Goal: Task Accomplishment & Management: Complete application form

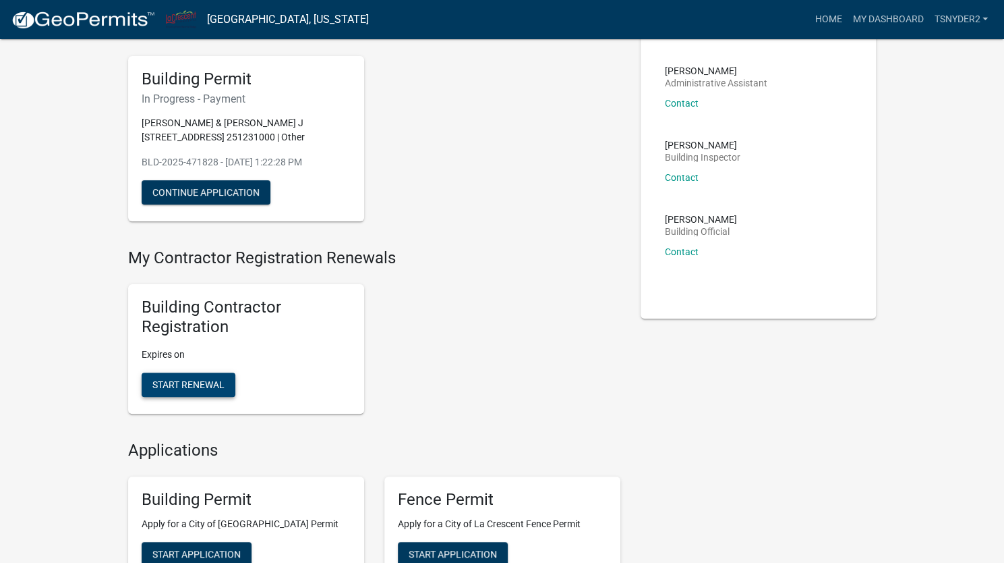
scroll to position [119, 0]
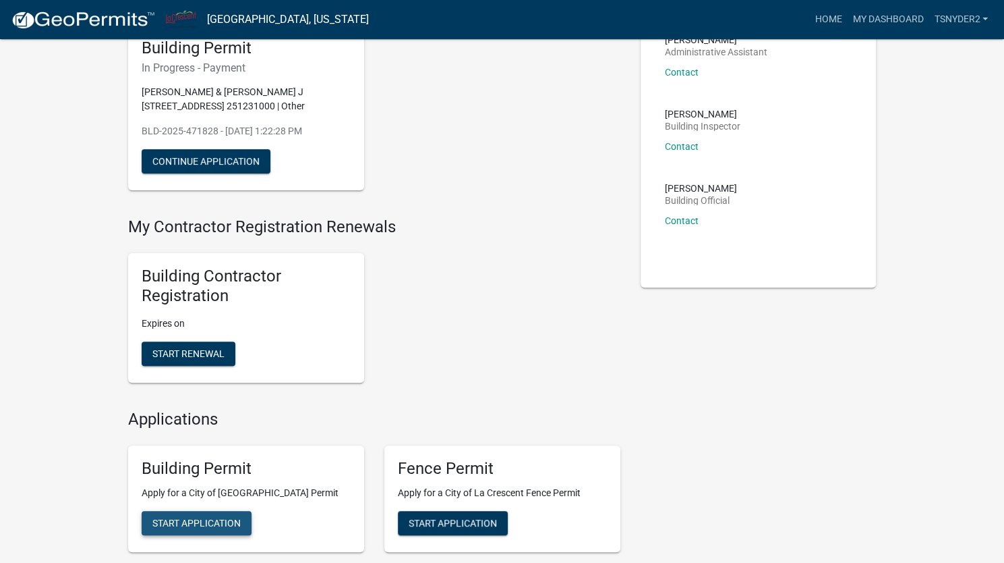
click at [208, 516] on button "Start Application" at bounding box center [197, 523] width 110 height 24
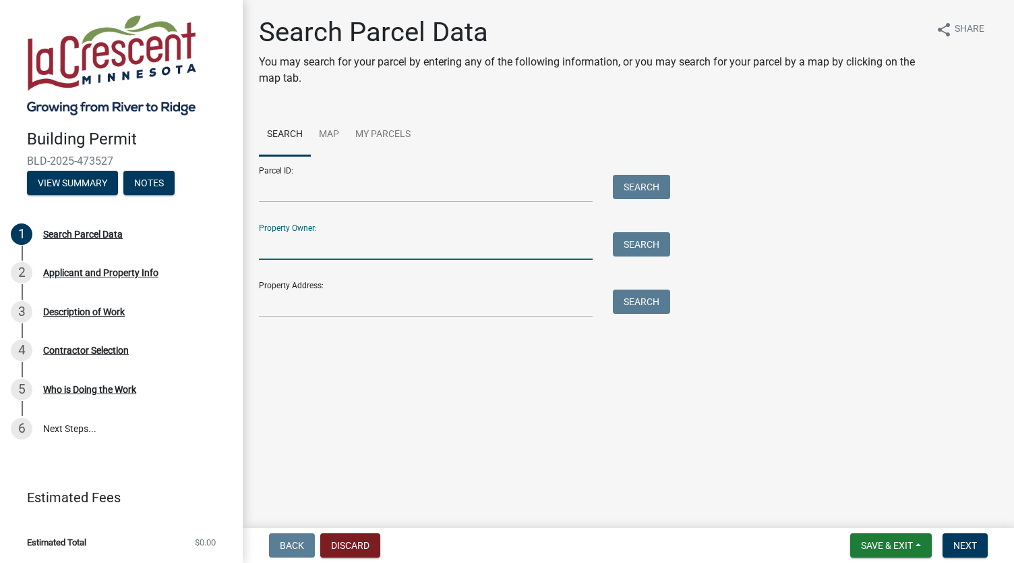
click at [340, 248] on input "Property Owner:" at bounding box center [426, 246] width 334 height 28
type input "[PERSON_NAME]"
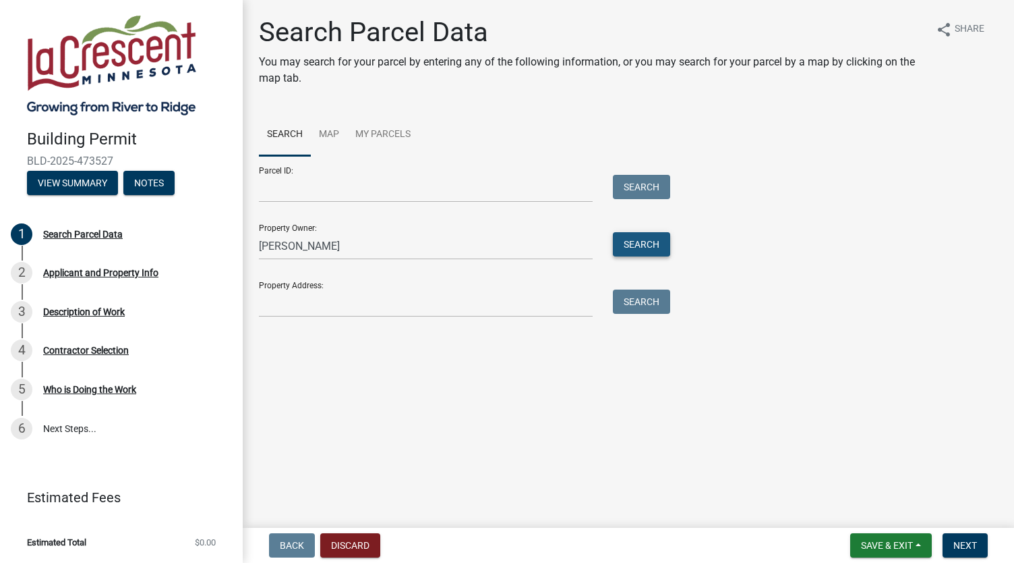
click at [633, 240] on button "Search" at bounding box center [641, 244] width 57 height 24
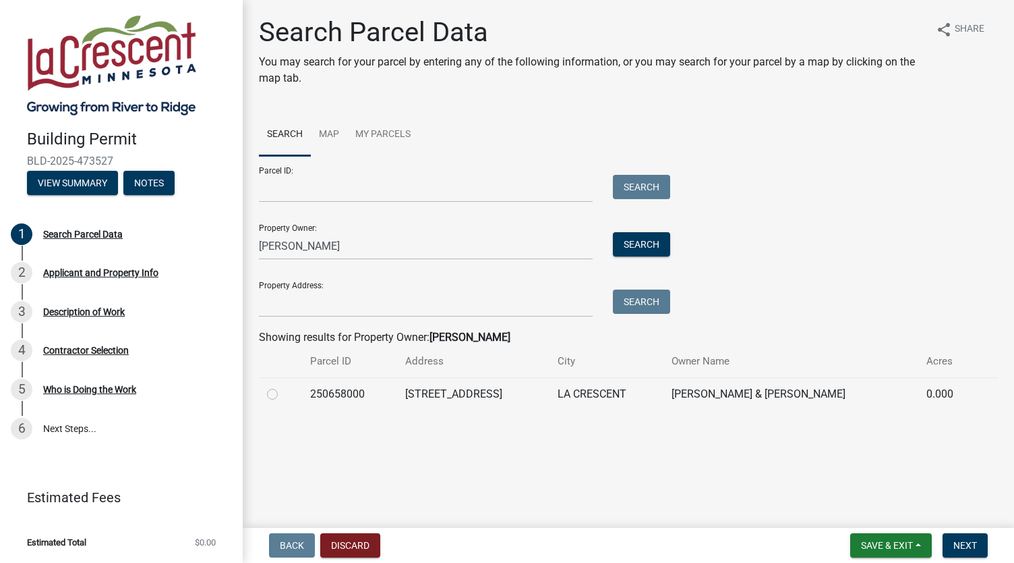
click at [283, 386] on label at bounding box center [283, 386] width 0 height 0
click at [283, 391] on input "radio" at bounding box center [287, 390] width 9 height 9
radio input "true"
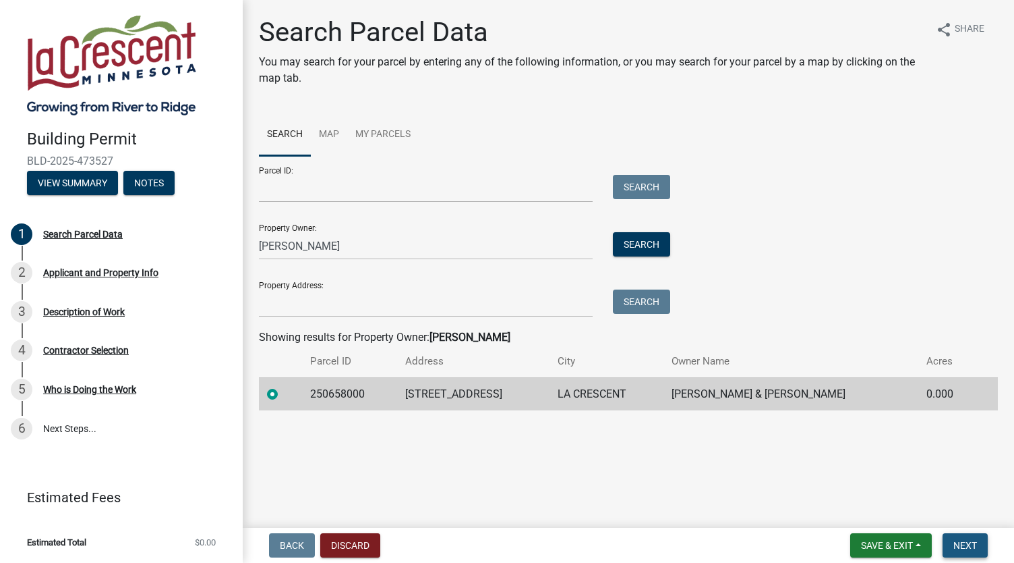
click at [976, 548] on span "Next" at bounding box center [966, 545] width 24 height 11
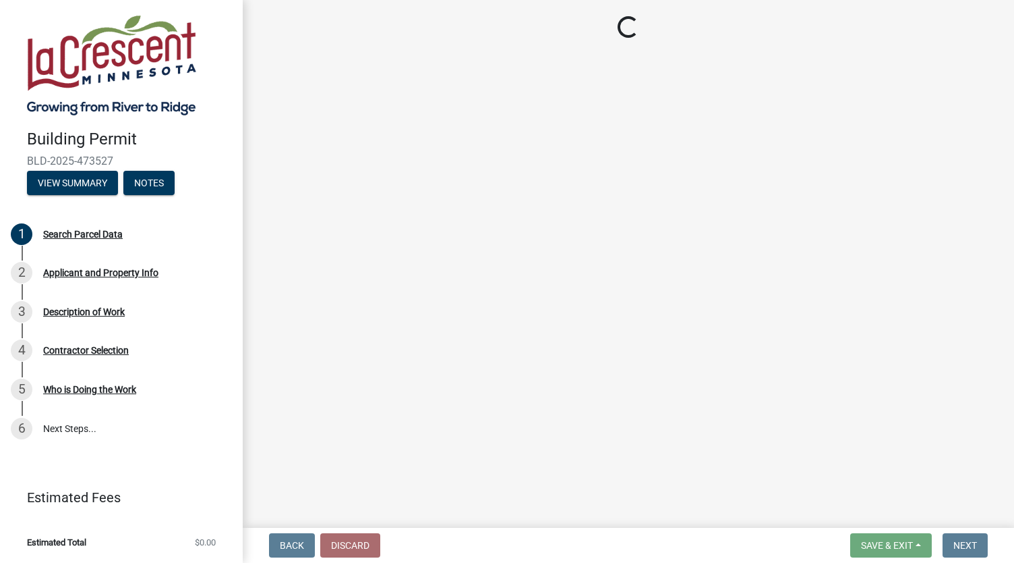
select select "e838c9e2-1e6e-4405-bddc-a3335cd38b08"
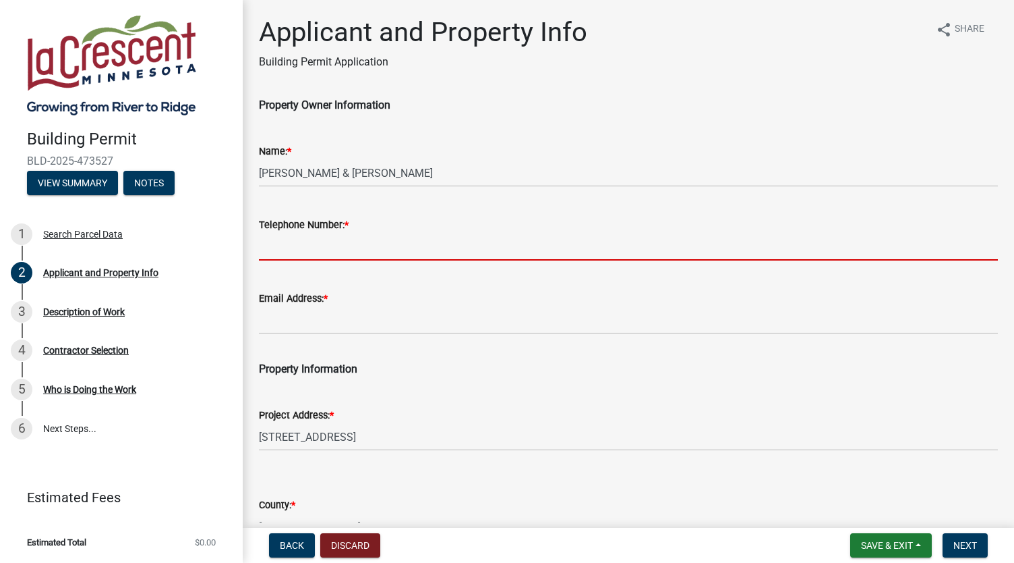
click at [353, 258] on input "Telephone Number: *" at bounding box center [628, 247] width 739 height 28
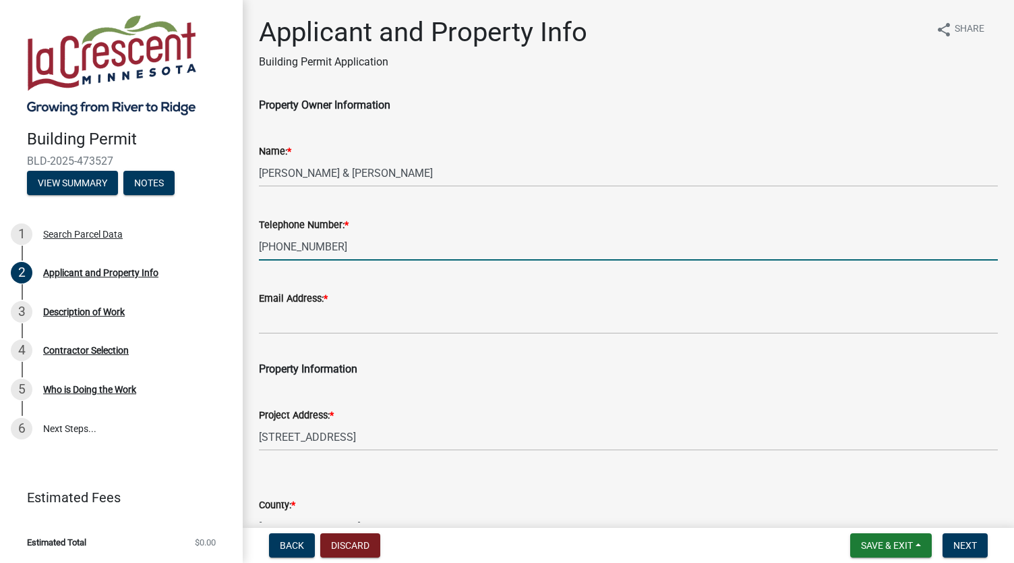
type input "[PHONE_NUMBER]"
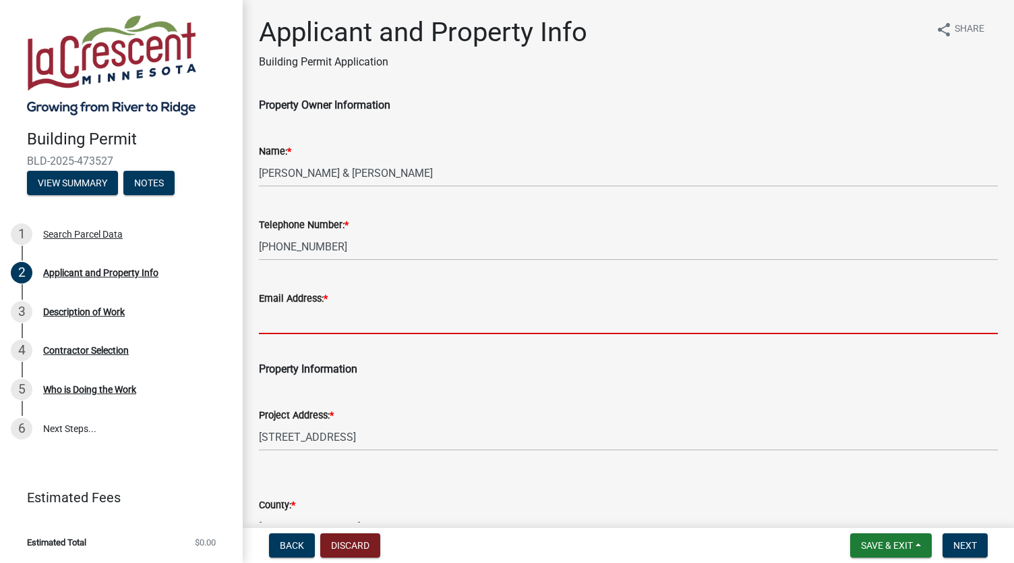
click at [325, 318] on input "Email Address: *" at bounding box center [628, 320] width 739 height 28
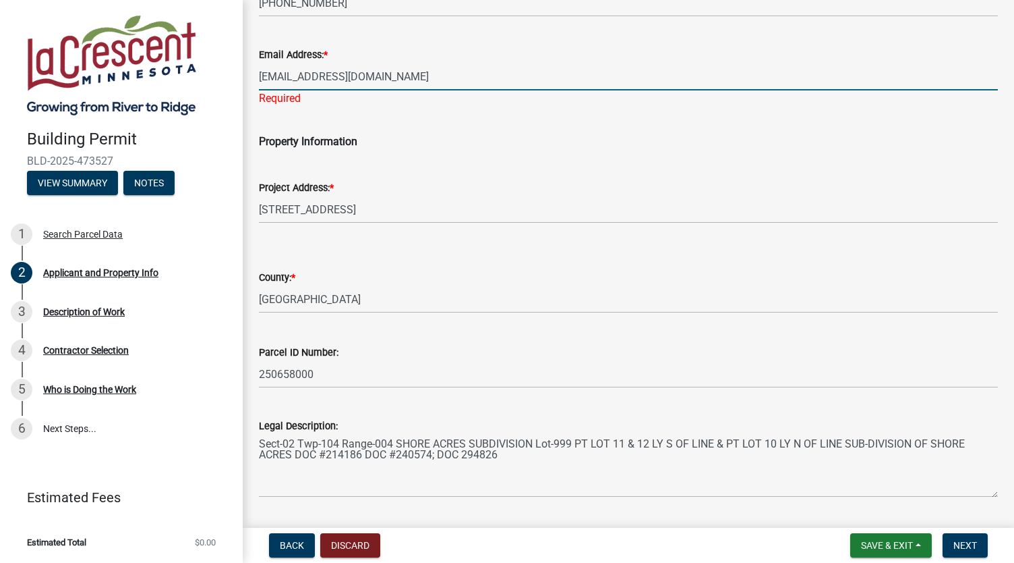
scroll to position [244, 0]
type input "[EMAIL_ADDRESS][DOMAIN_NAME]"
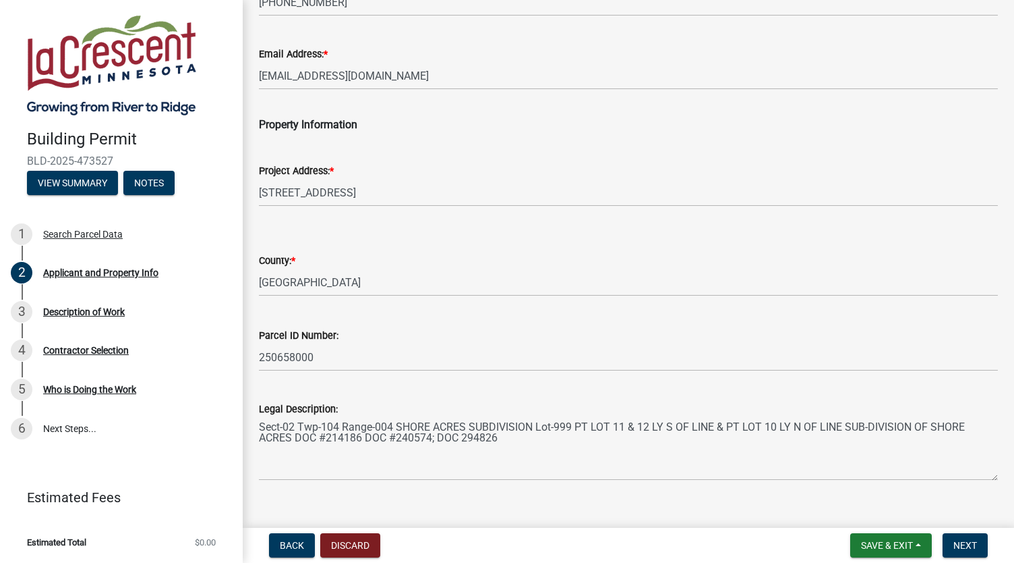
click at [610, 258] on form "County: * Select Item... [PERSON_NAME]" at bounding box center [628, 266] width 739 height 60
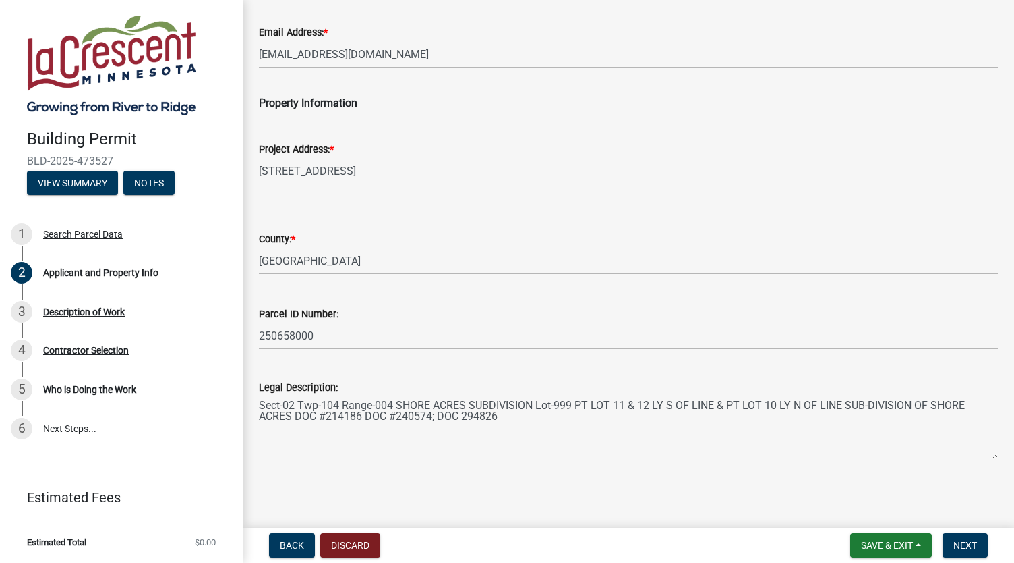
scroll to position [266, 0]
click at [951, 542] on button "Next" at bounding box center [965, 545] width 45 height 24
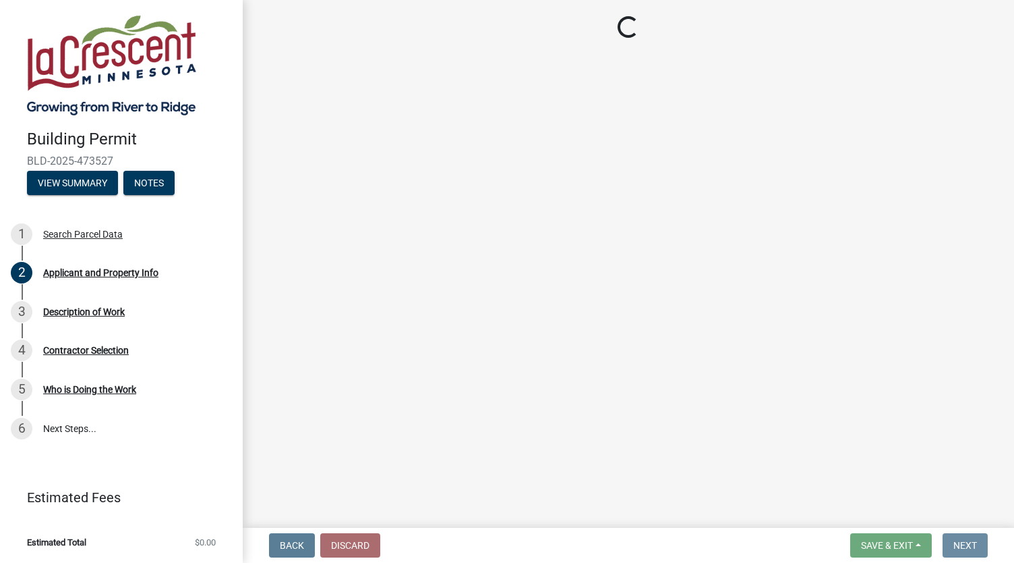
scroll to position [0, 0]
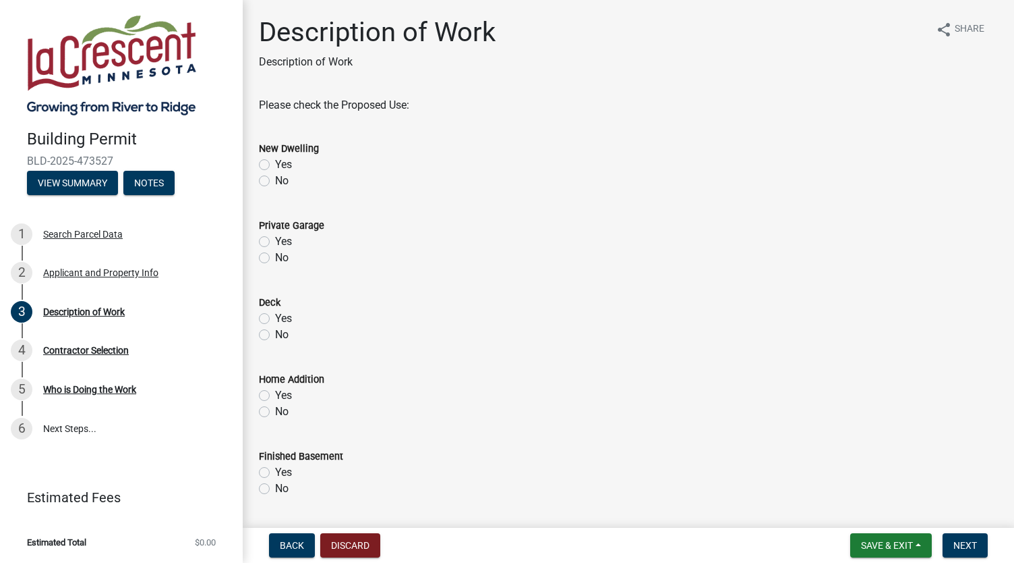
click at [275, 320] on label "Yes" at bounding box center [283, 318] width 17 height 16
click at [275, 319] on input "Yes" at bounding box center [279, 314] width 9 height 9
radio input "true"
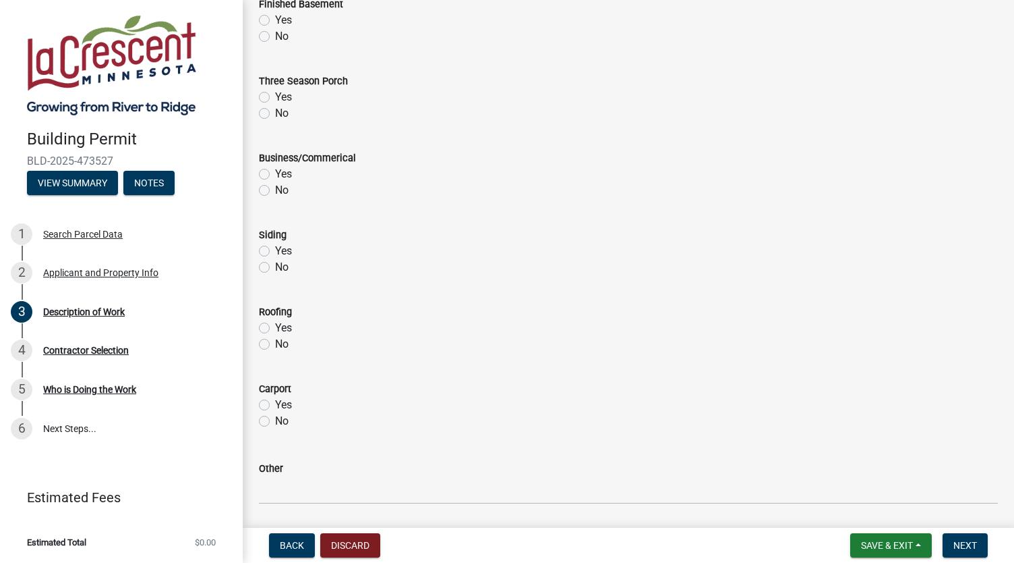
scroll to position [606, 0]
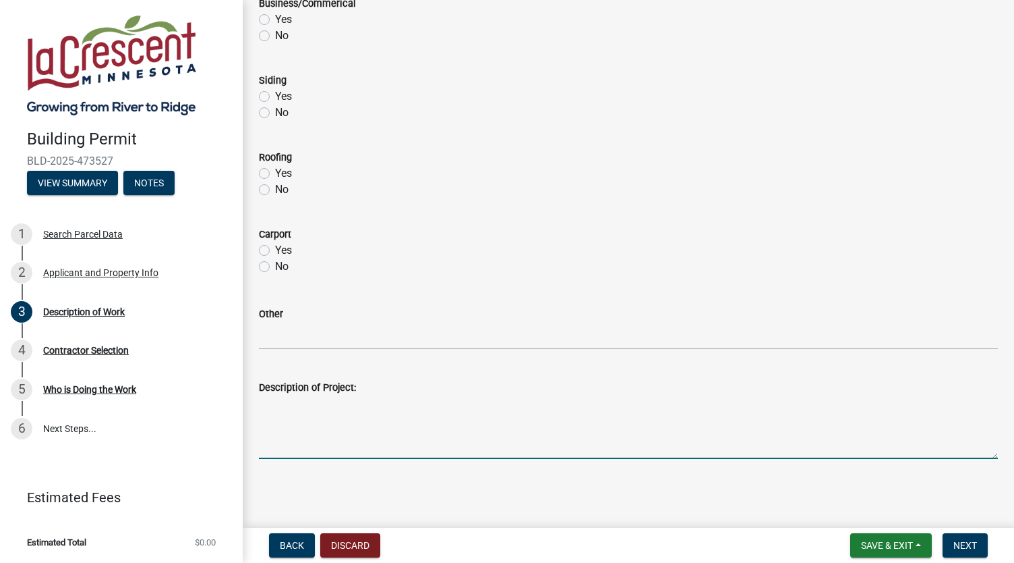
click at [525, 443] on textarea "Description of Project:" at bounding box center [628, 426] width 739 height 63
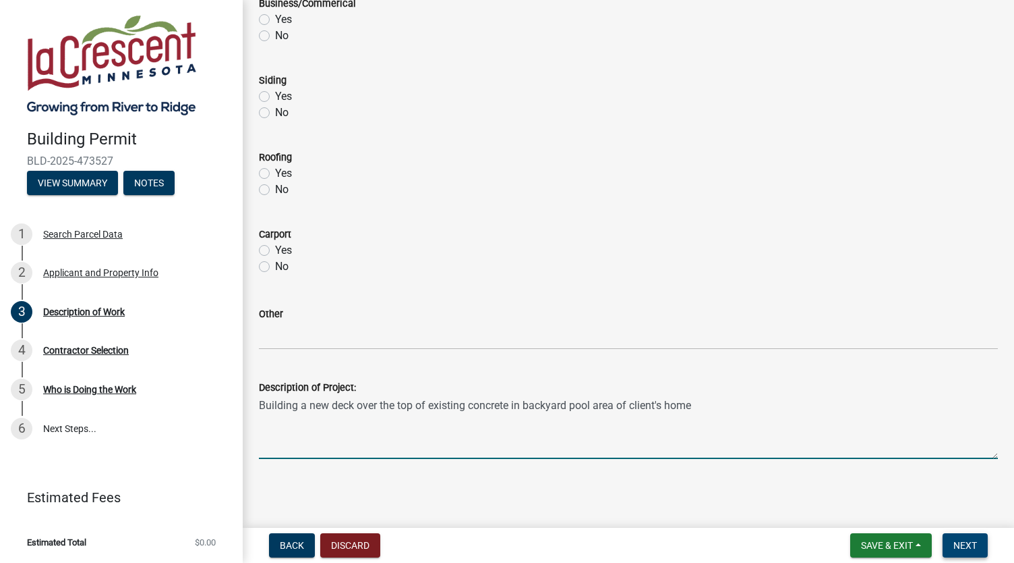
type textarea "Building a new deck over the top of existing concrete in backyard pool area of …"
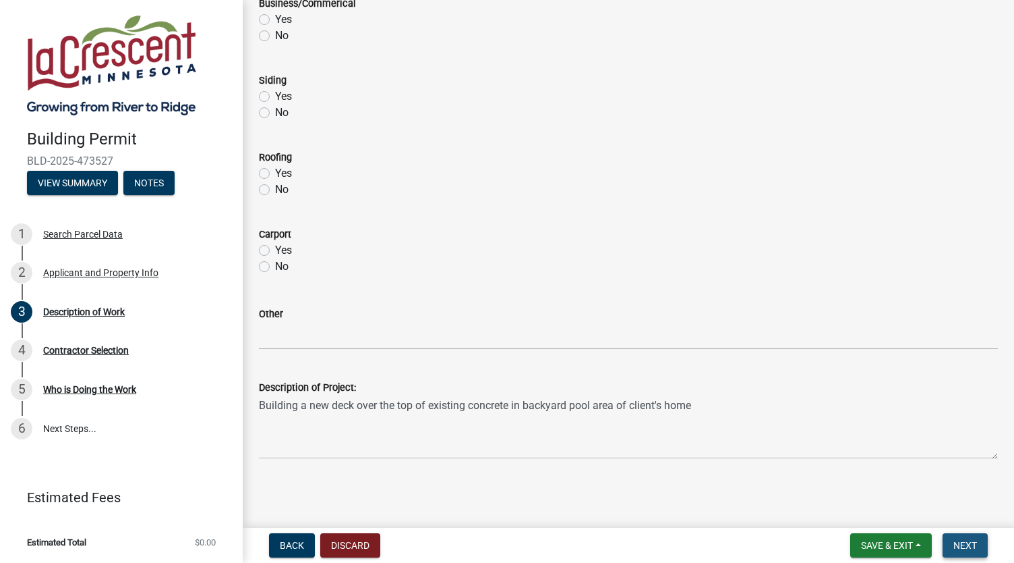
click at [967, 544] on span "Next" at bounding box center [966, 545] width 24 height 11
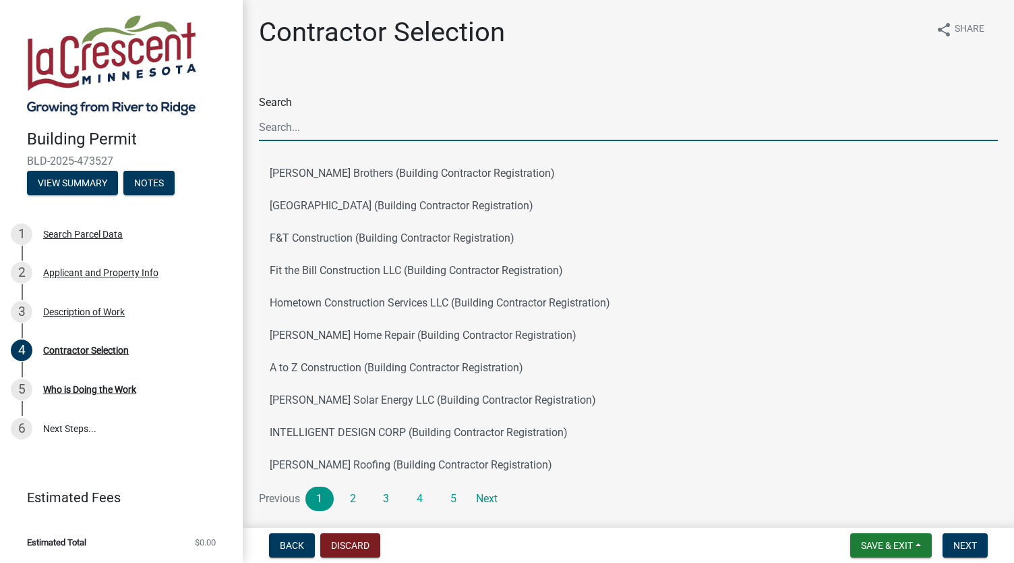
click at [317, 130] on input "Search" at bounding box center [628, 127] width 739 height 28
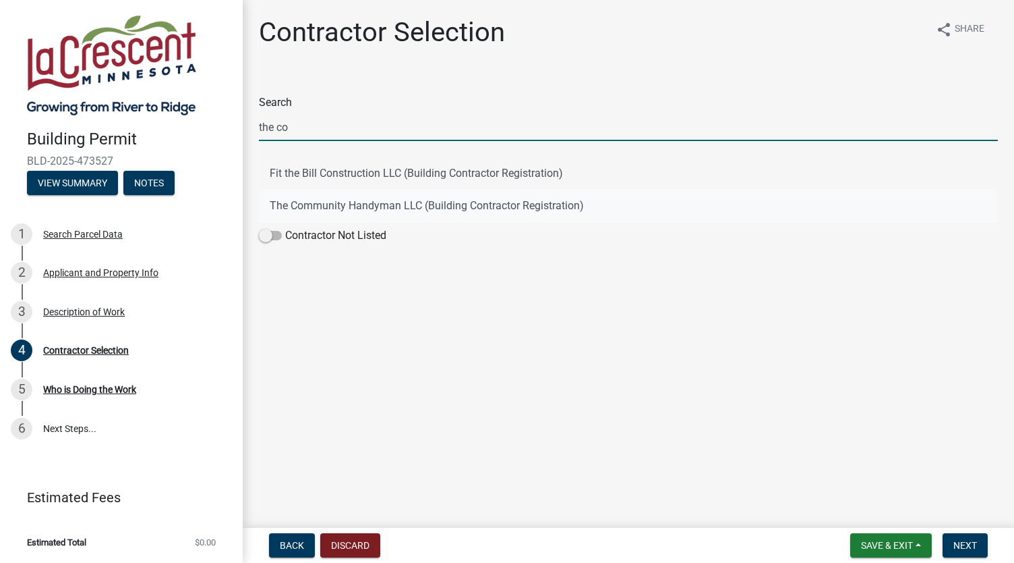
type input "the co"
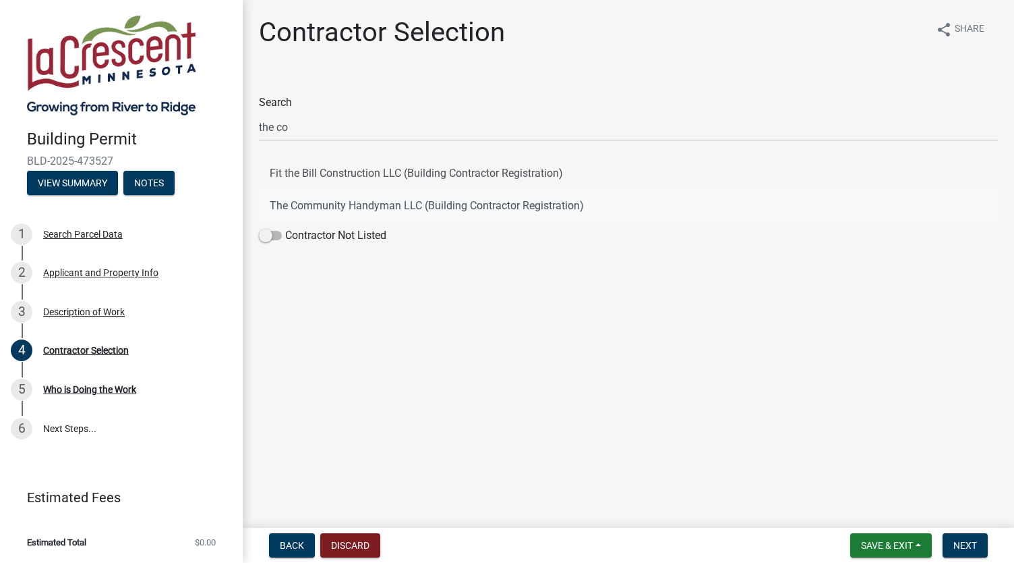
click at [367, 204] on button "The Community Handyman LLC (Building Contractor Registration)" at bounding box center [628, 206] width 739 height 32
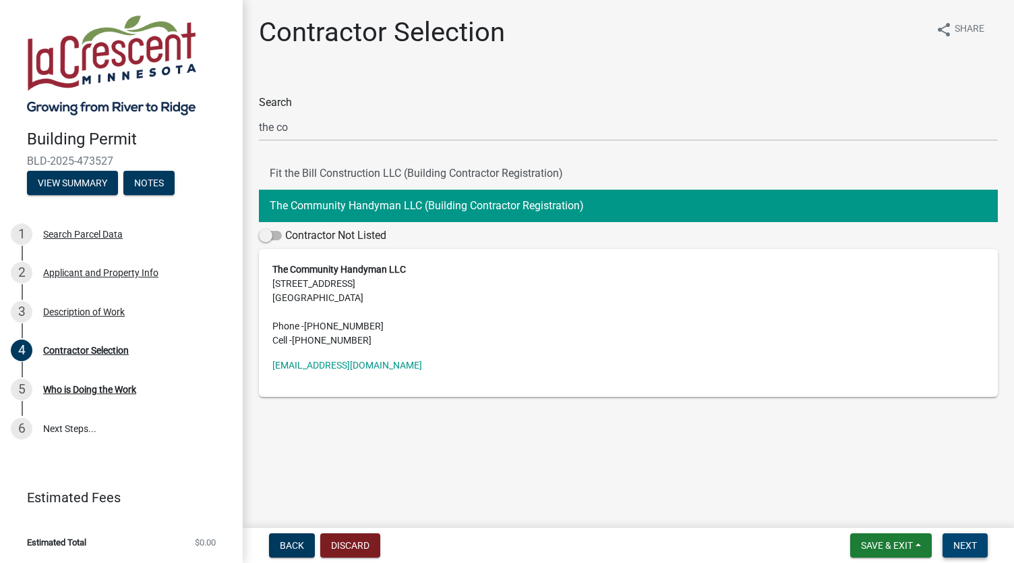
click at [960, 536] on button "Next" at bounding box center [965, 545] width 45 height 24
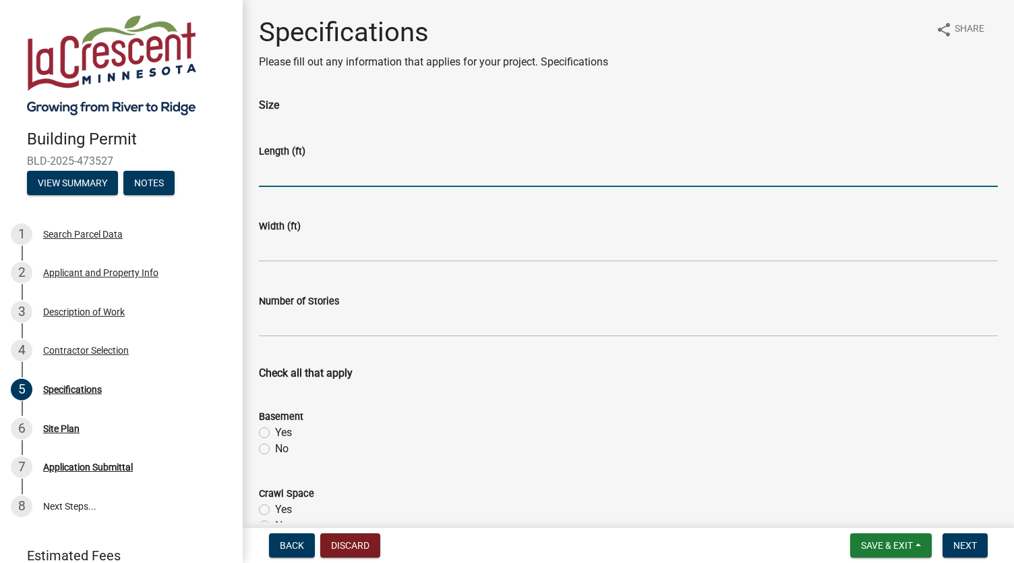
click at [393, 169] on input "text" at bounding box center [628, 173] width 739 height 28
type input "2"
type input "20.5"
drag, startPoint x: 357, startPoint y: 267, endPoint x: 357, endPoint y: 253, distance: 14.2
click at [357, 253] on wm-data-entity-input "Width (ft)" at bounding box center [628, 236] width 739 height 75
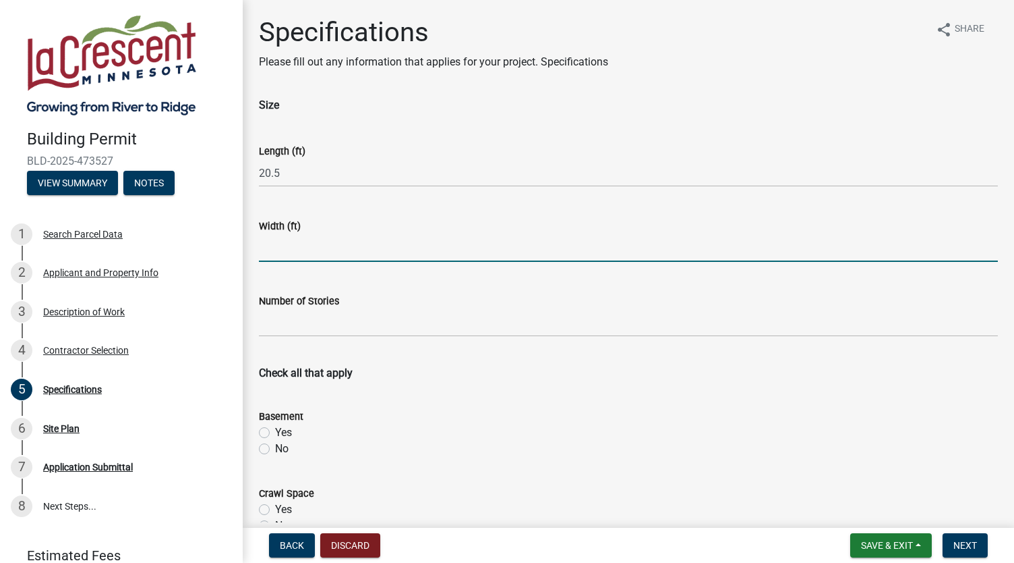
click at [357, 253] on input "text" at bounding box center [628, 248] width 739 height 28
type input "29.5"
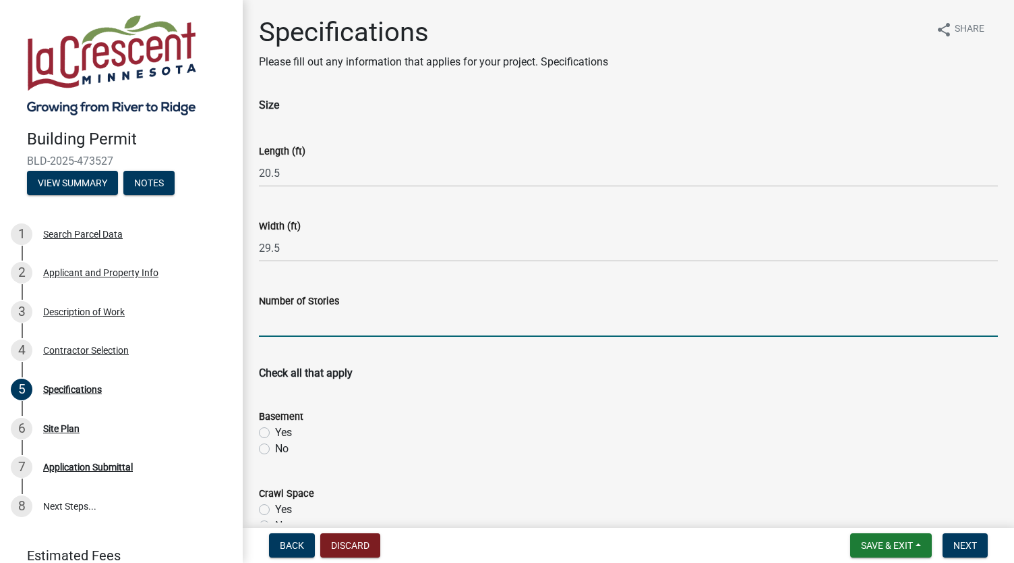
click at [335, 321] on input "text" at bounding box center [628, 323] width 739 height 28
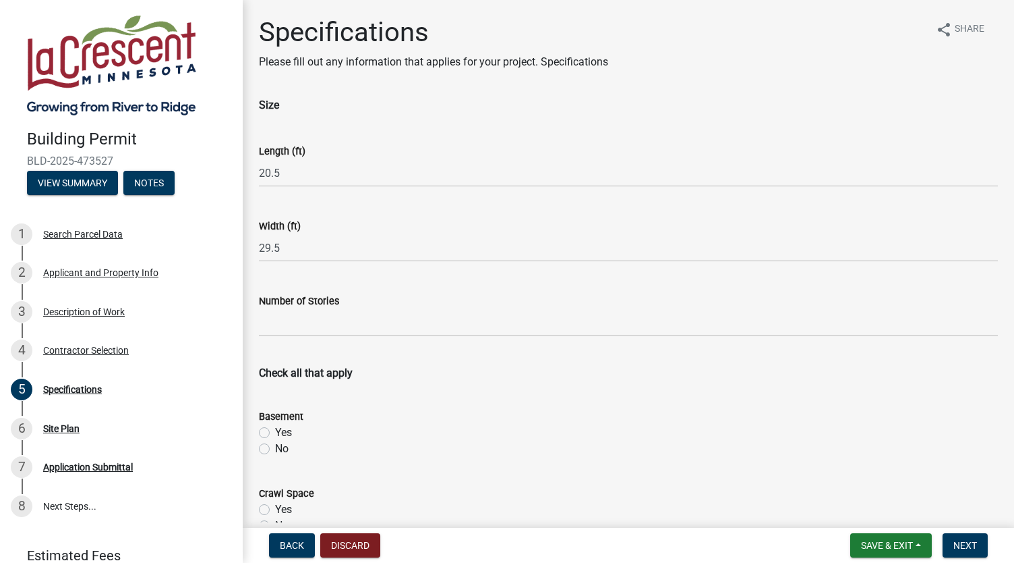
click at [343, 409] on div "Basement" at bounding box center [628, 416] width 739 height 16
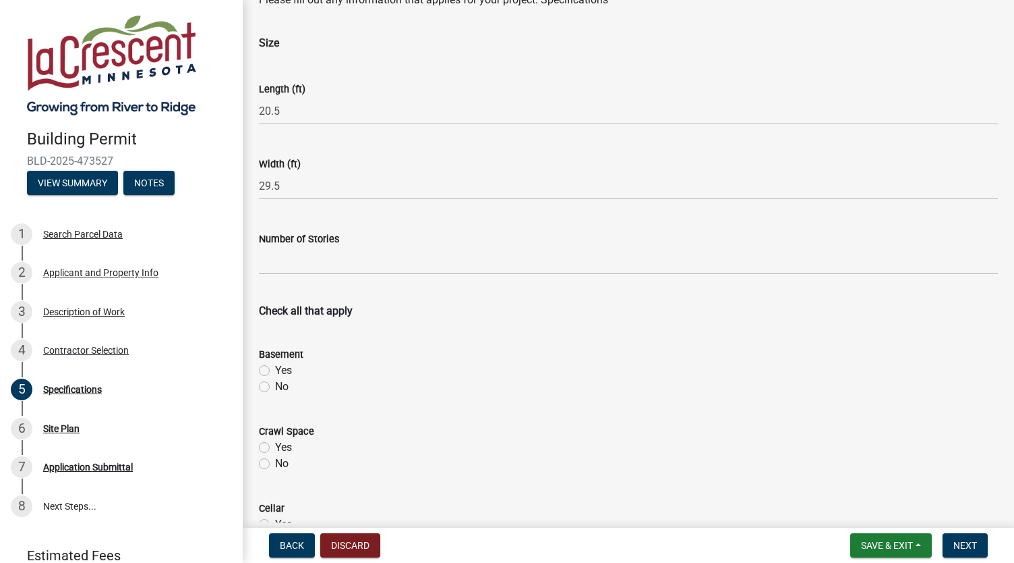
scroll to position [65, 0]
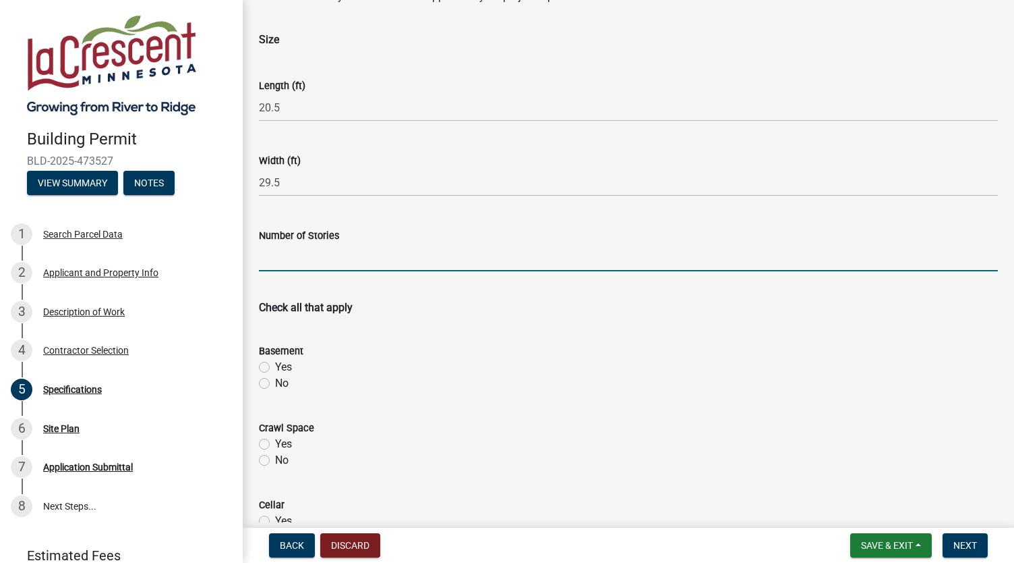
click at [327, 257] on input "text" at bounding box center [628, 257] width 739 height 28
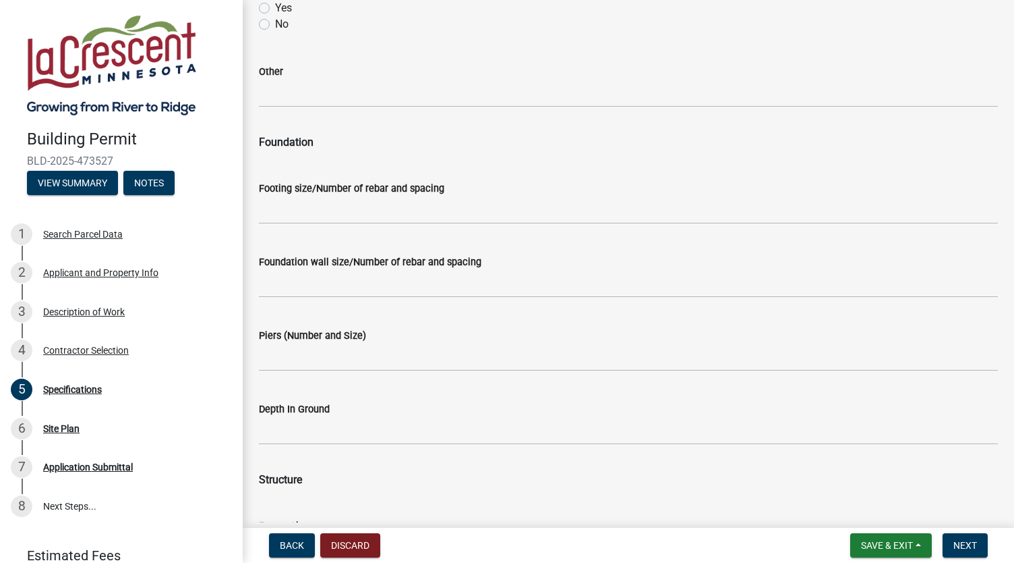
scroll to position [579, 0]
type input "1"
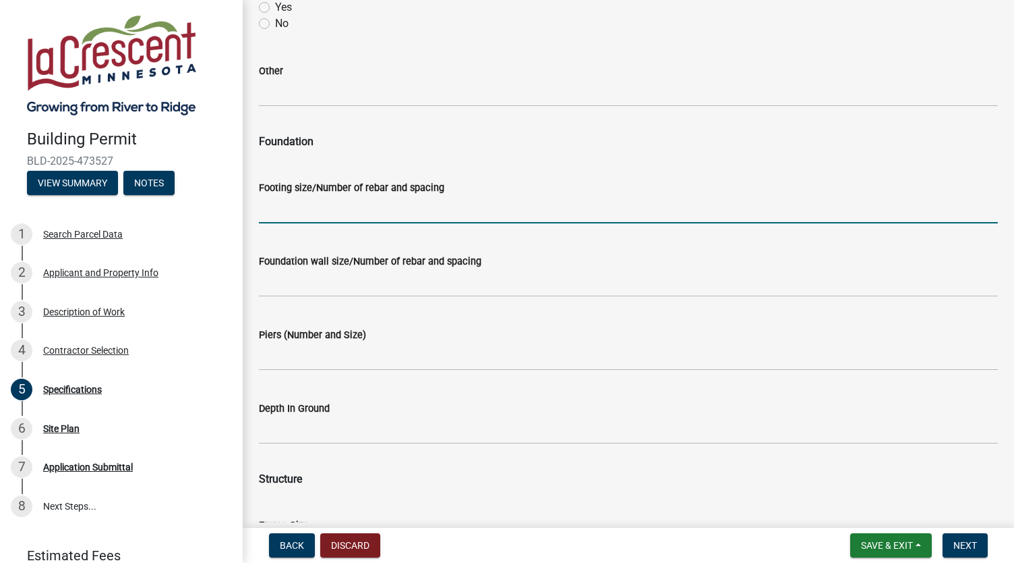
click at [349, 215] on input "Footing size/Number of rebar and spacing" at bounding box center [628, 210] width 739 height 28
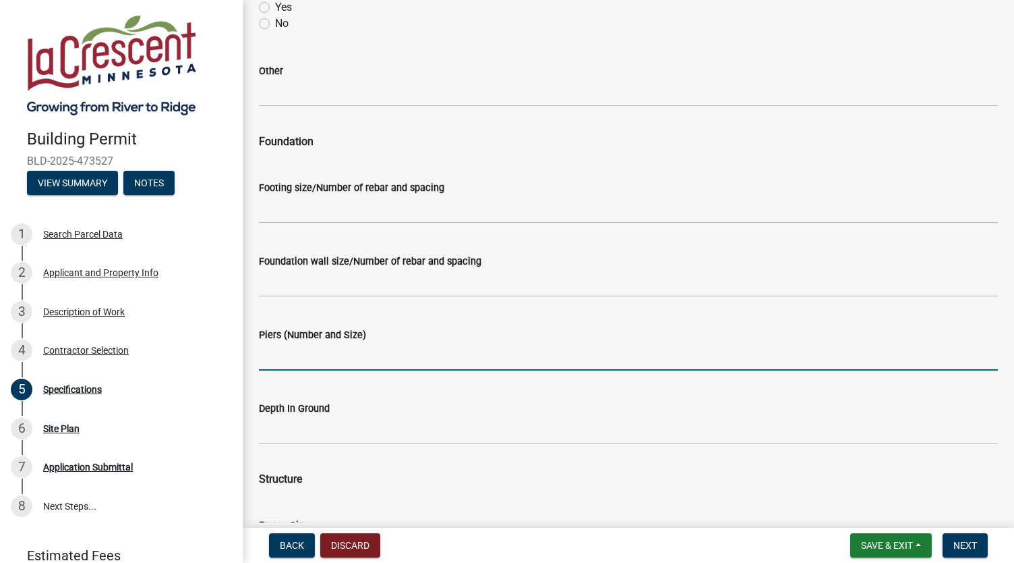
click at [335, 362] on input "Piers (Number and Size)" at bounding box center [628, 357] width 739 height 28
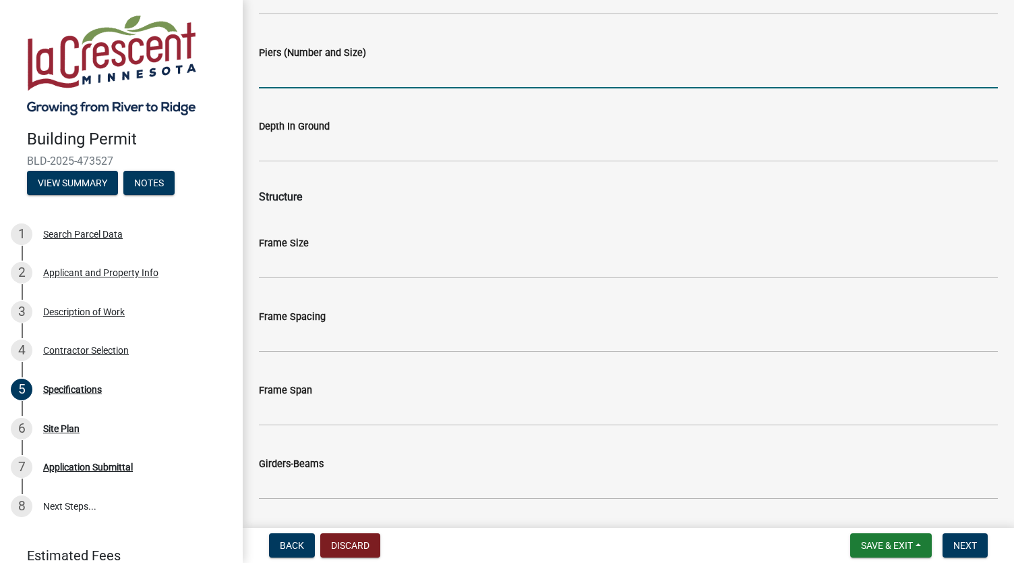
scroll to position [861, 0]
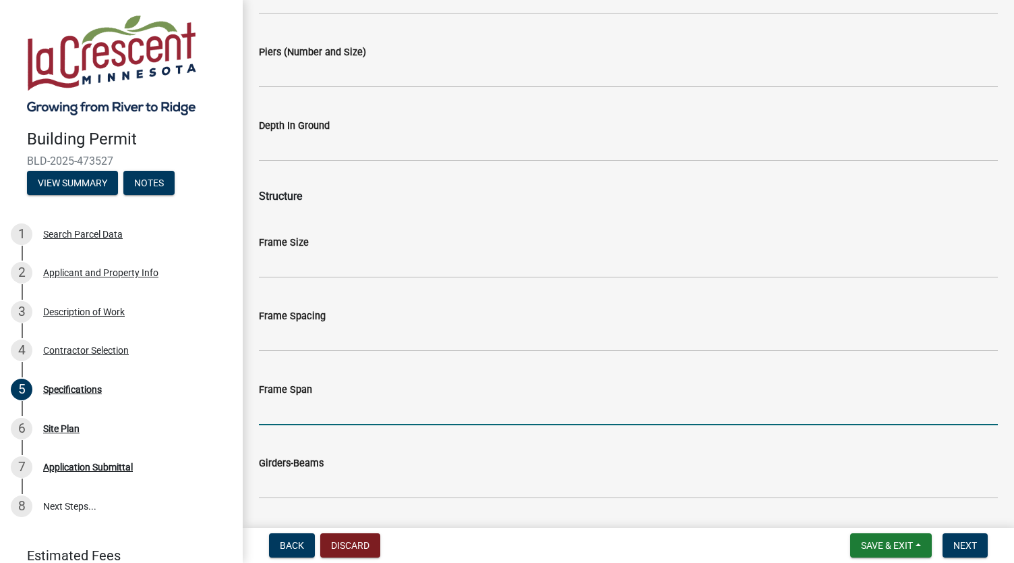
click at [293, 424] on input "Frame Span" at bounding box center [628, 411] width 739 height 28
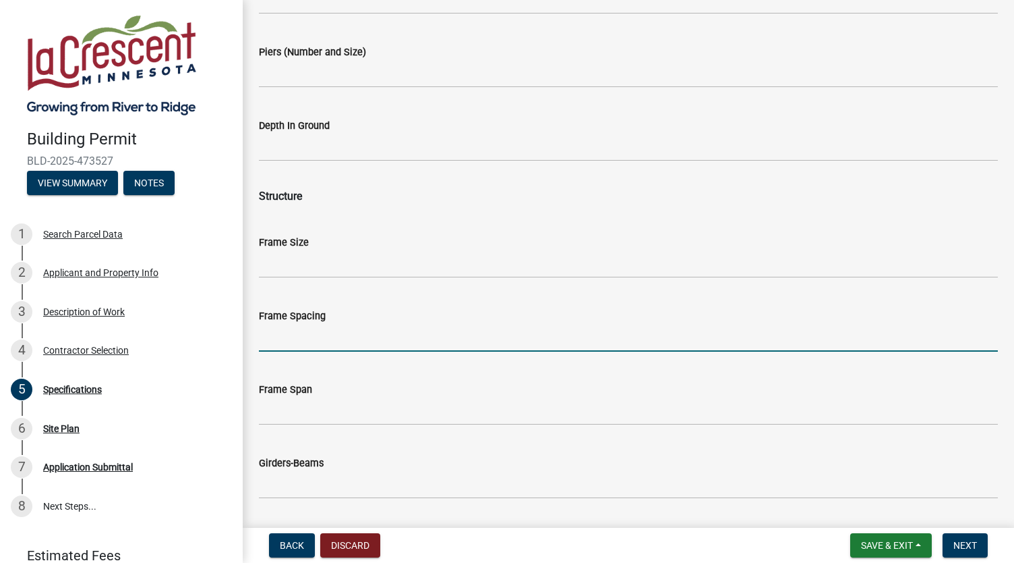
click at [288, 346] on input "Frame Spacing" at bounding box center [628, 338] width 739 height 28
type input "12" on center"
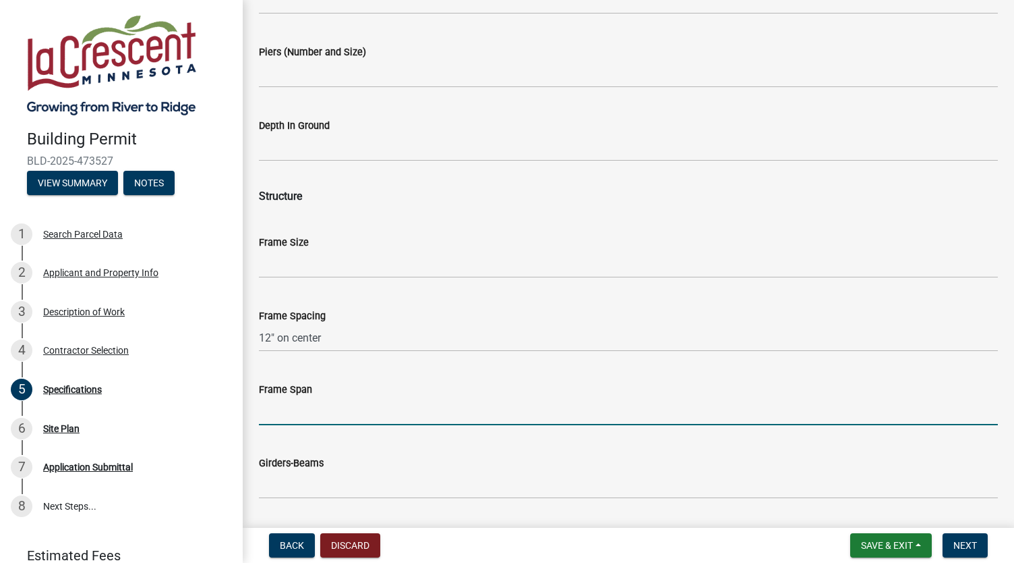
click at [290, 405] on input "Frame Span" at bounding box center [628, 411] width 739 height 28
type input "2"
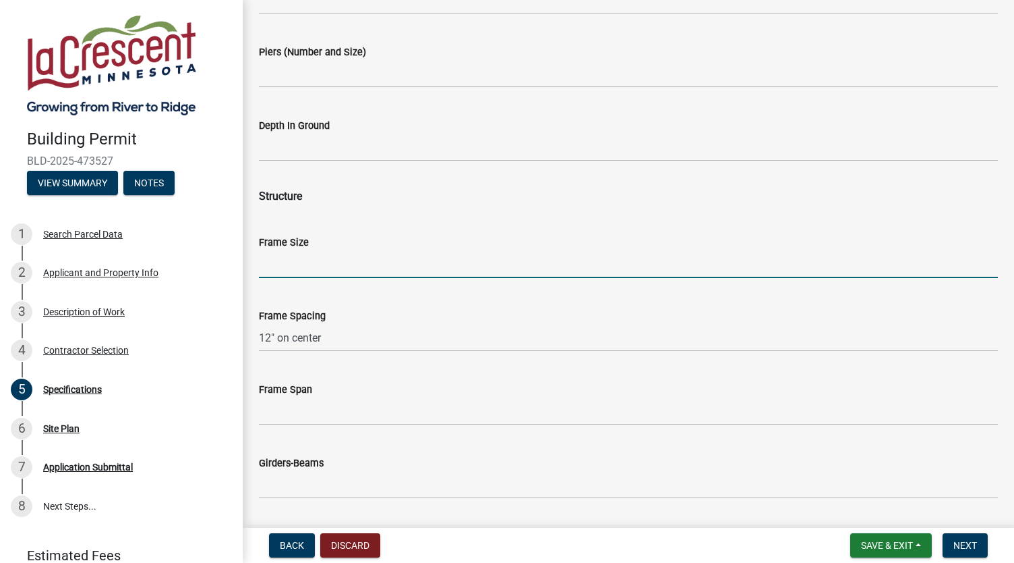
click at [298, 262] on input "Frame Size" at bounding box center [628, 264] width 739 height 28
type input "29.5' x 20.5'"
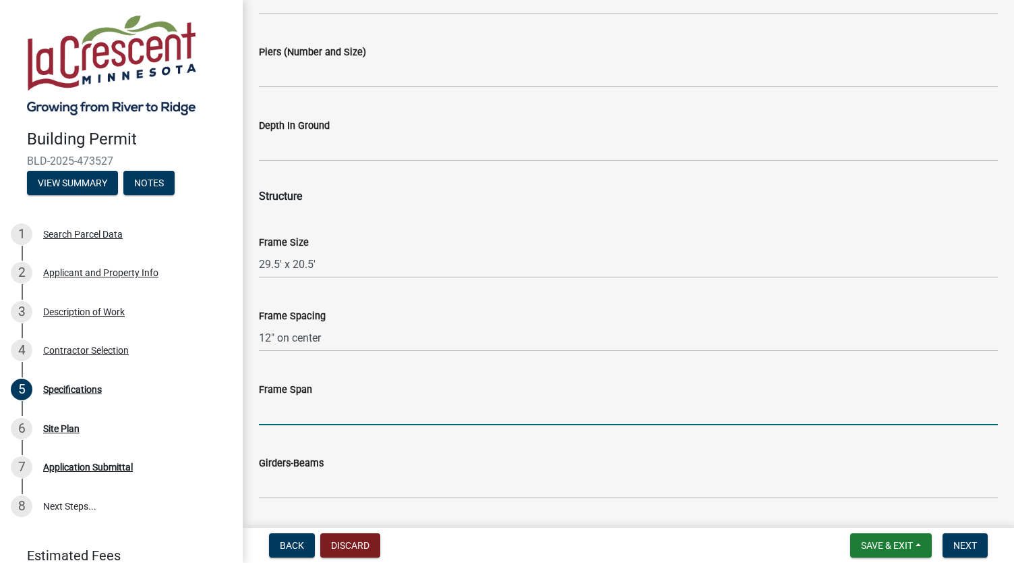
click at [314, 409] on input "Frame Span" at bounding box center [628, 411] width 739 height 28
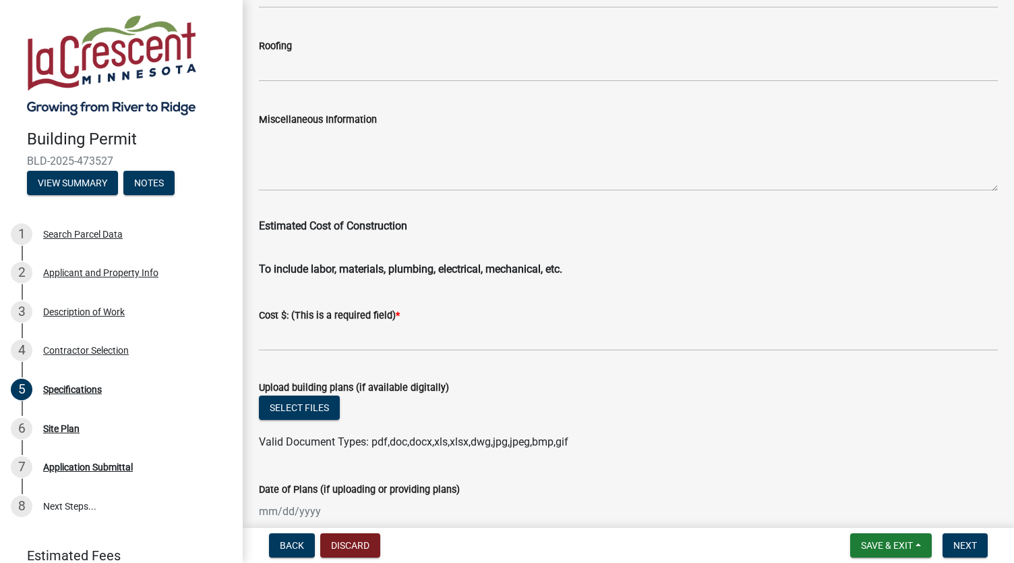
scroll to position [2175, 0]
type input "20.5"
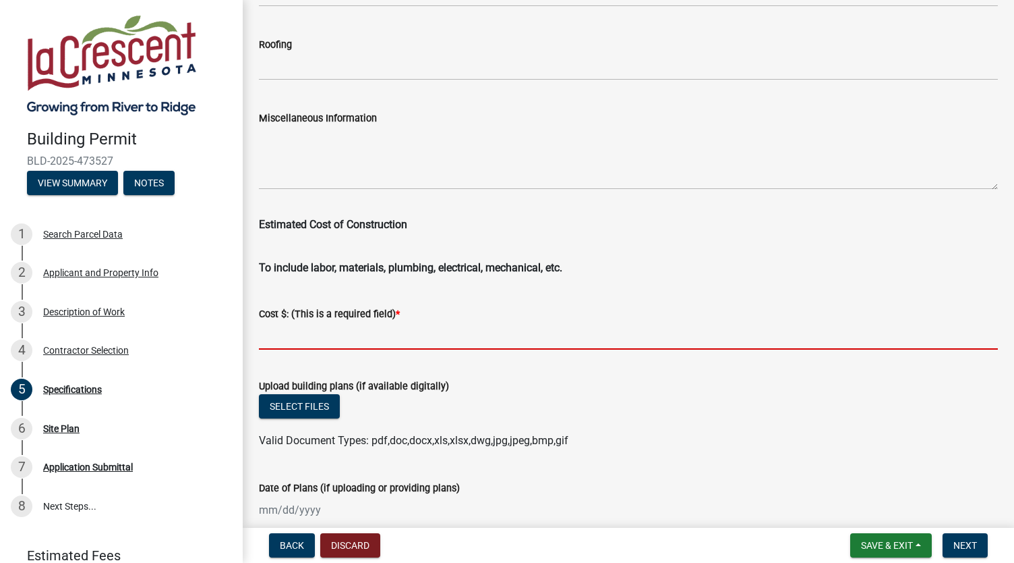
click at [330, 339] on input "text" at bounding box center [628, 336] width 739 height 28
click at [520, 369] on form "Upload building plans (if available digitally) Select files Valid Document Type…" at bounding box center [628, 405] width 739 height 87
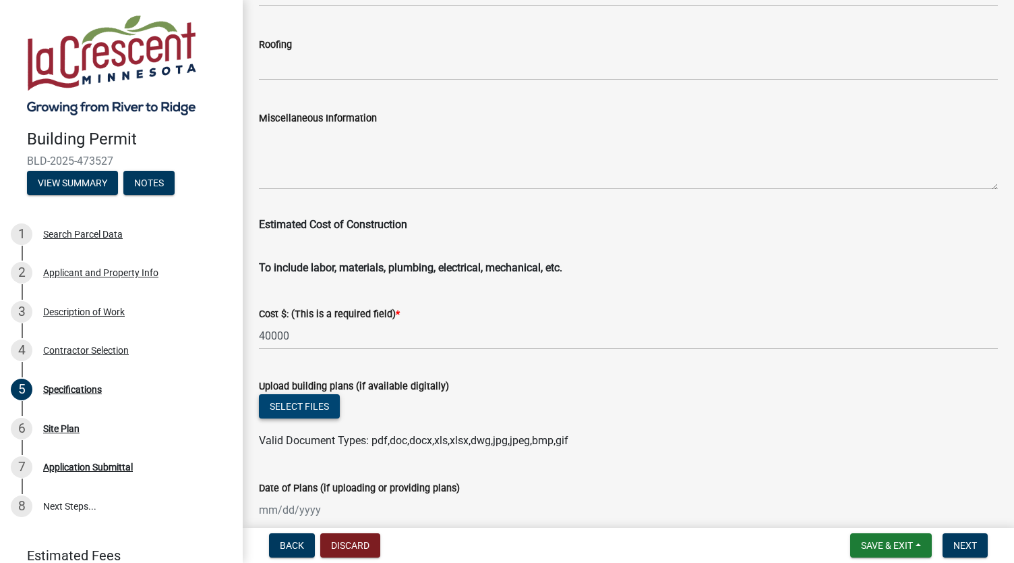
click at [314, 406] on button "Select files" at bounding box center [299, 406] width 81 height 24
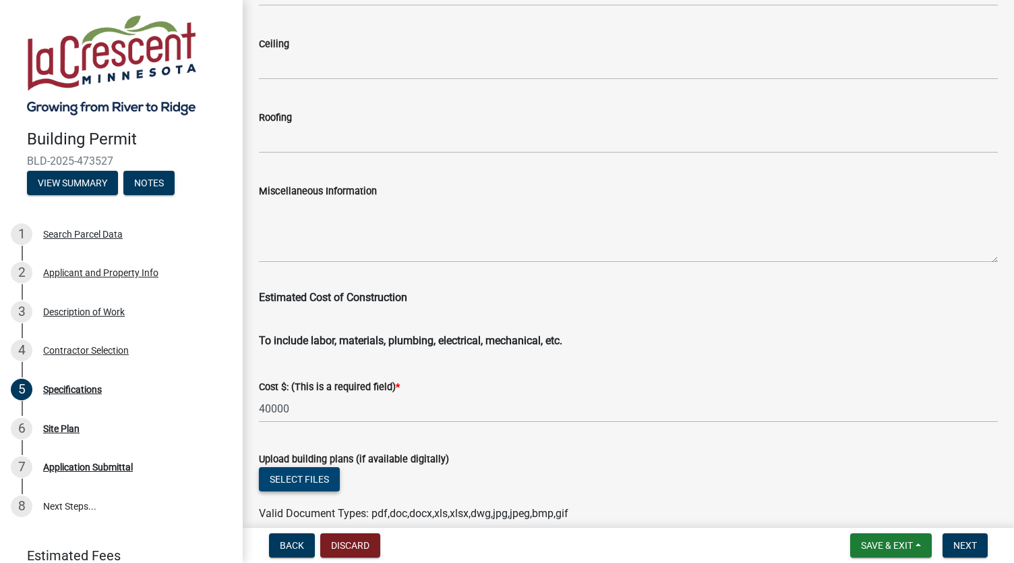
scroll to position [2100, 0]
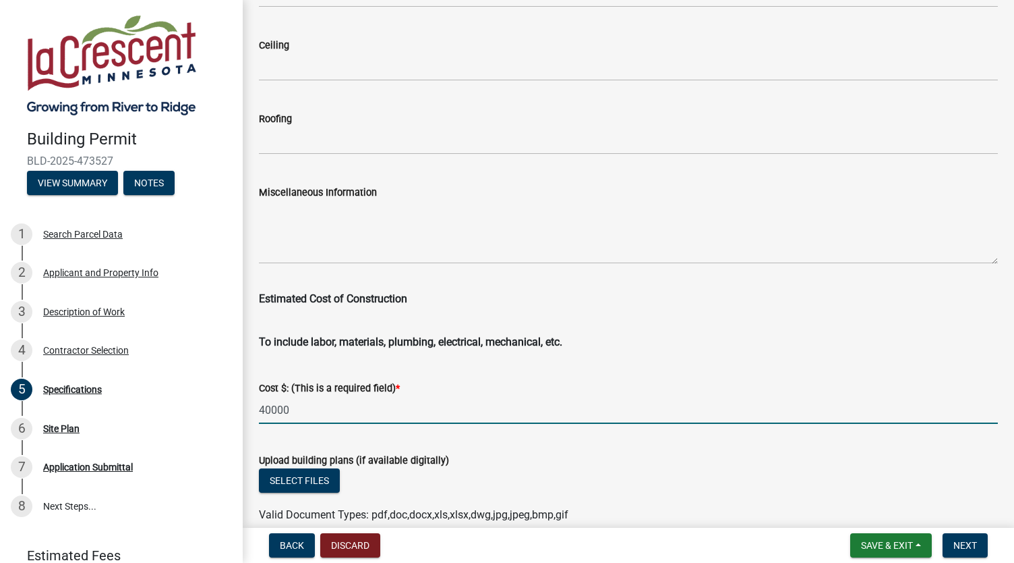
click at [269, 411] on input "40000" at bounding box center [628, 410] width 739 height 28
click at [262, 403] on input "40,000" at bounding box center [628, 410] width 739 height 28
click at [260, 413] on input "40,000" at bounding box center [628, 410] width 739 height 28
type input "40000"
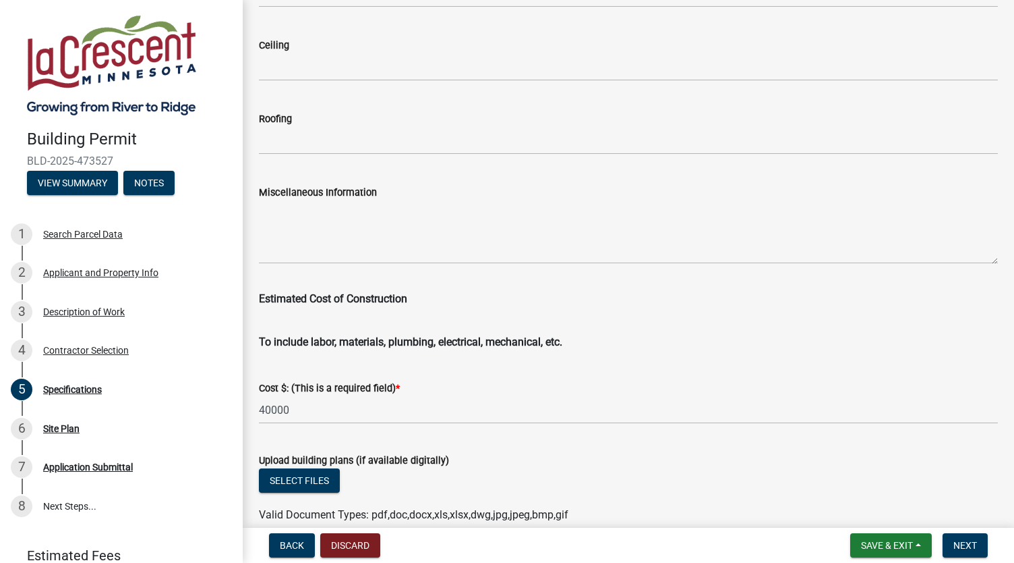
click at [330, 359] on wm-data-entity-input "To include labor, materials, plumbing, electrical, mechanical, etc." at bounding box center [628, 339] width 739 height 43
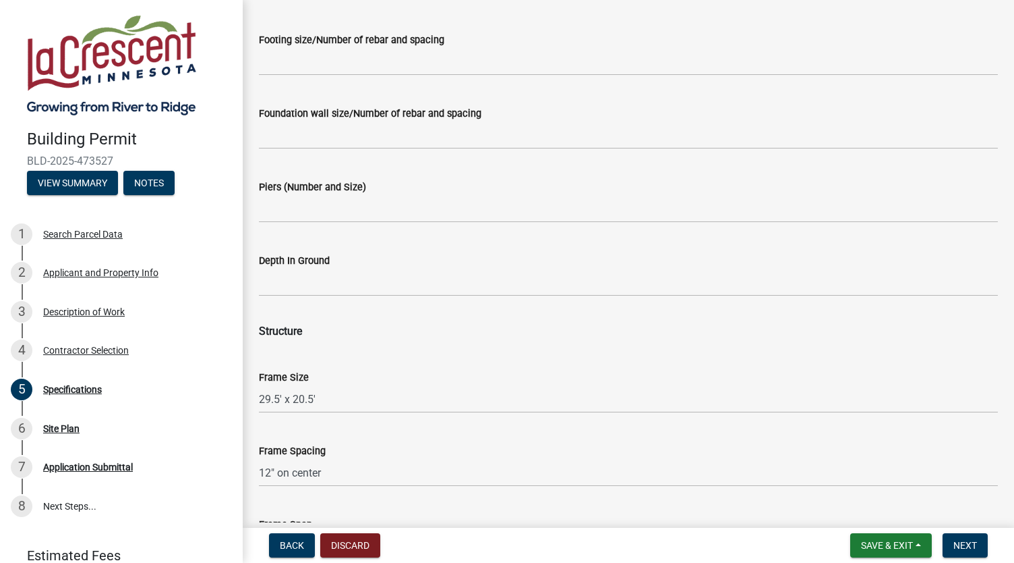
scroll to position [722, 0]
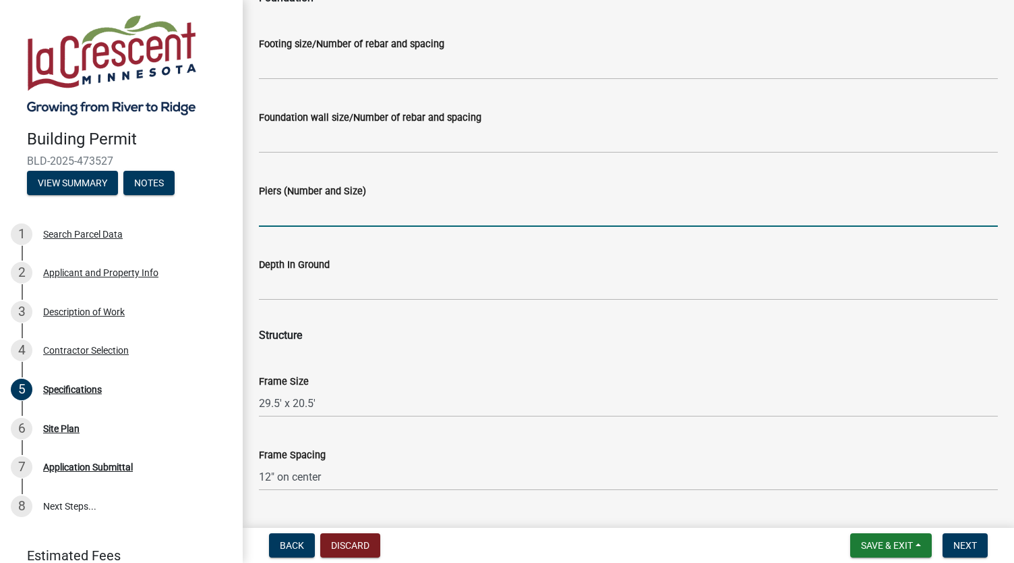
click at [323, 212] on input "Piers (Number and Size)" at bounding box center [628, 213] width 739 height 28
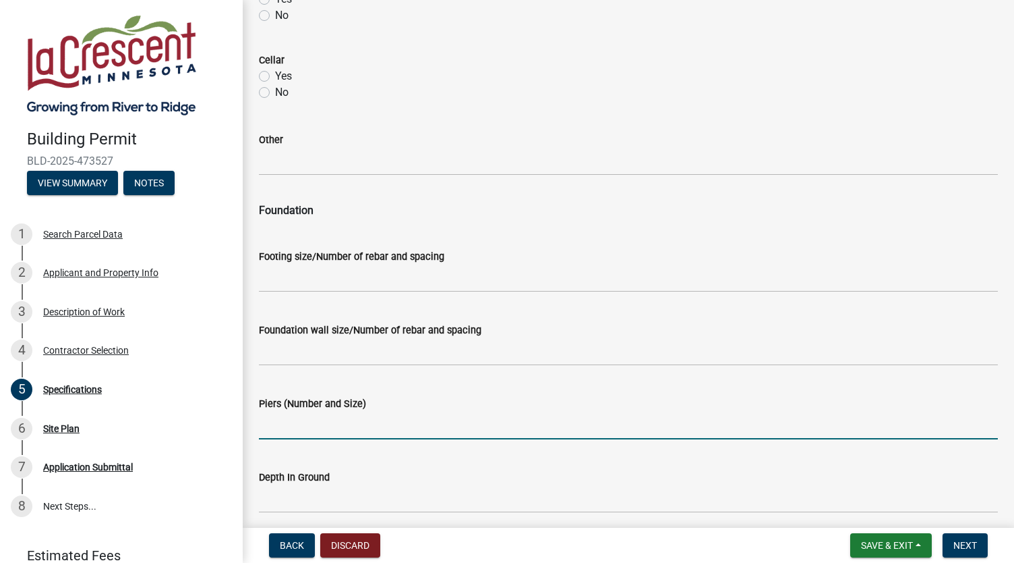
scroll to position [509, 0]
type input "12 Diamond Pier 50s"
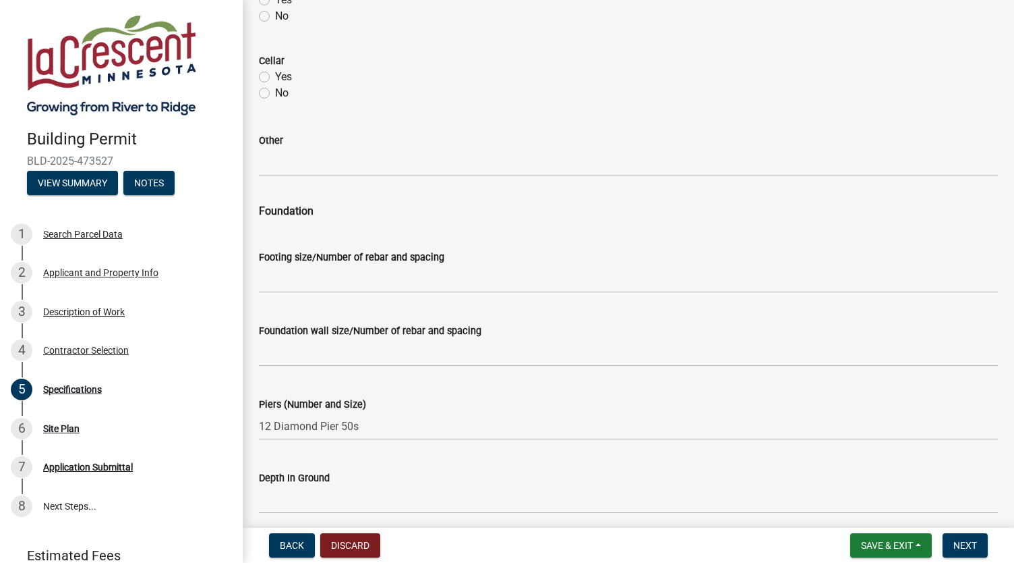
click at [379, 485] on div "Depth In Ground" at bounding box center [628, 477] width 739 height 16
type input "3"
click at [370, 507] on input "3" at bounding box center [628, 500] width 739 height 28
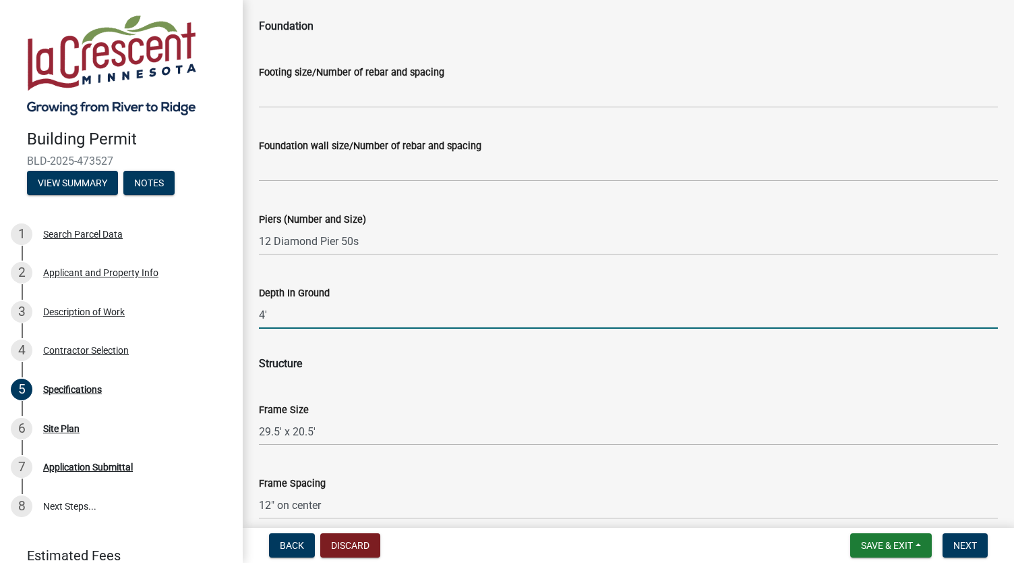
scroll to position [695, 0]
type input "4'"
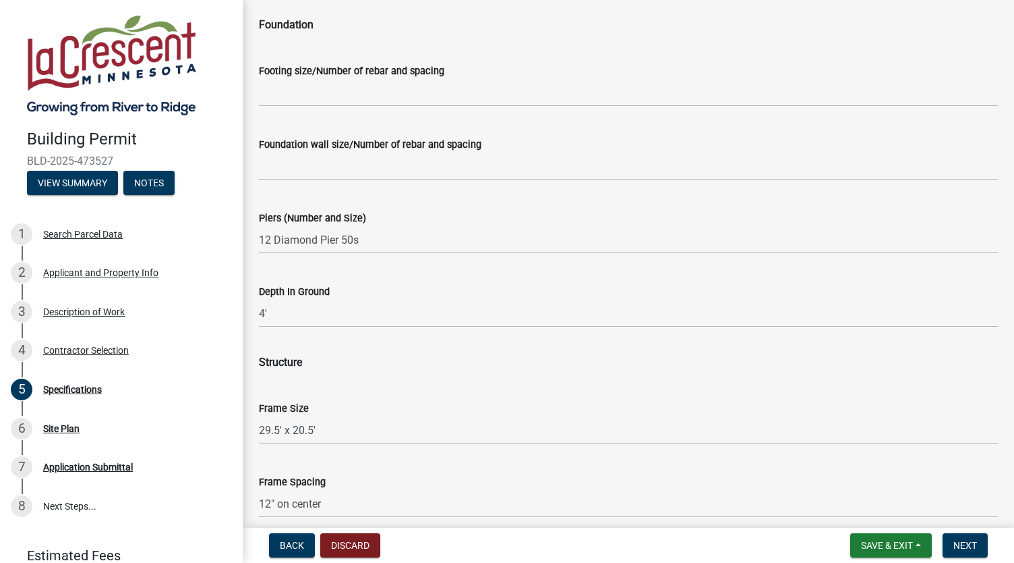
click at [469, 362] on div "Structure" at bounding box center [628, 354] width 739 height 32
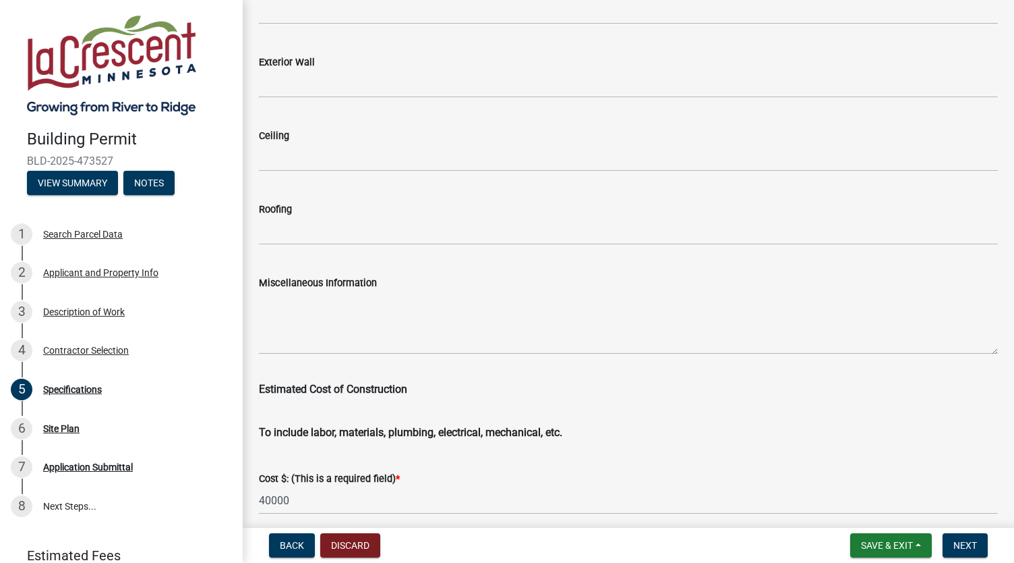
scroll to position [2241, 0]
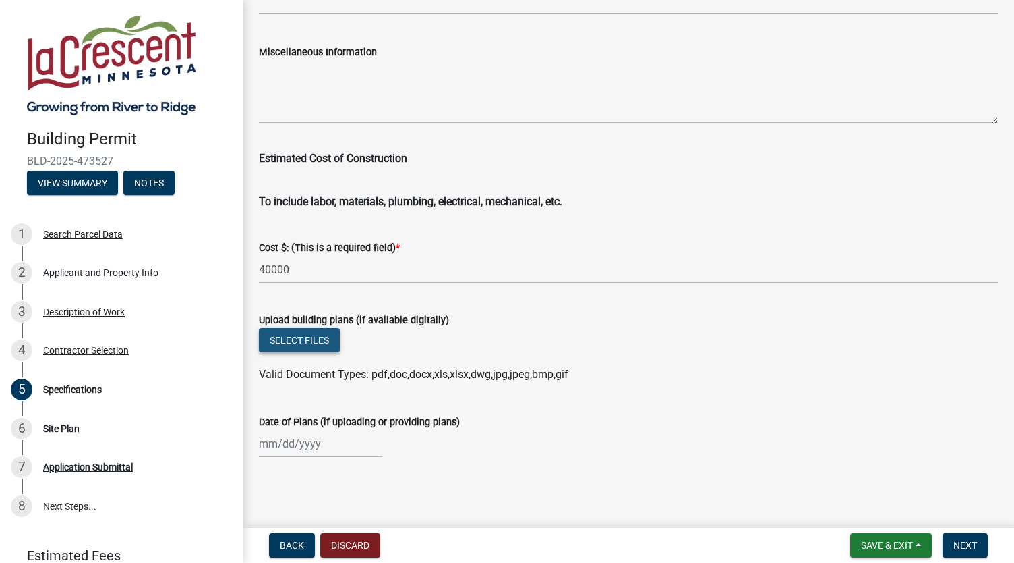
click at [320, 341] on button "Select files" at bounding box center [299, 340] width 81 height 24
click at [308, 338] on button "Select files" at bounding box center [299, 340] width 81 height 24
click at [324, 342] on button "Select files" at bounding box center [299, 340] width 81 height 24
click at [316, 350] on button "Select files" at bounding box center [299, 340] width 81 height 24
click at [313, 346] on button "Select files" at bounding box center [299, 340] width 81 height 24
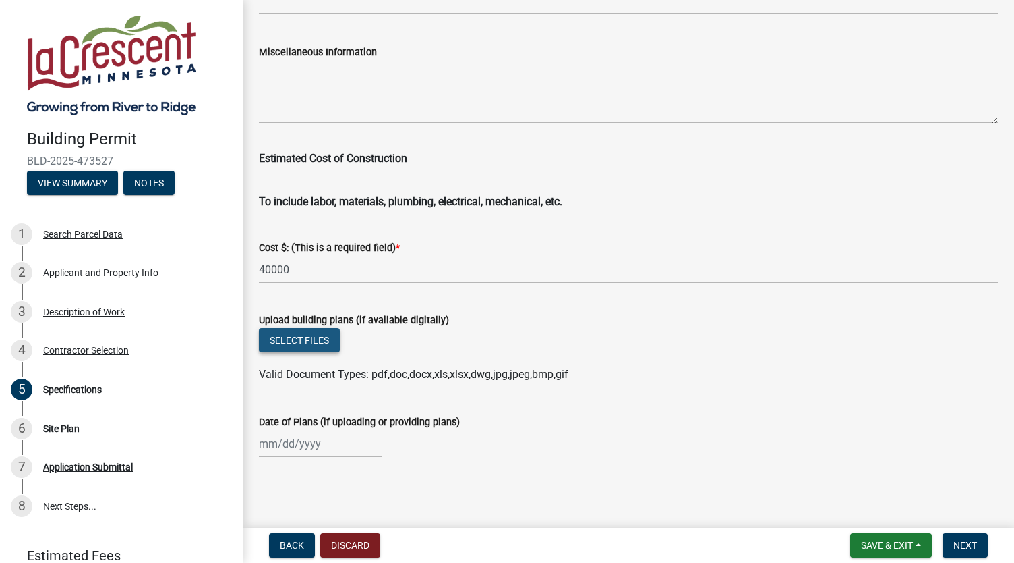
click at [287, 350] on button "Select files" at bounding box center [299, 340] width 81 height 24
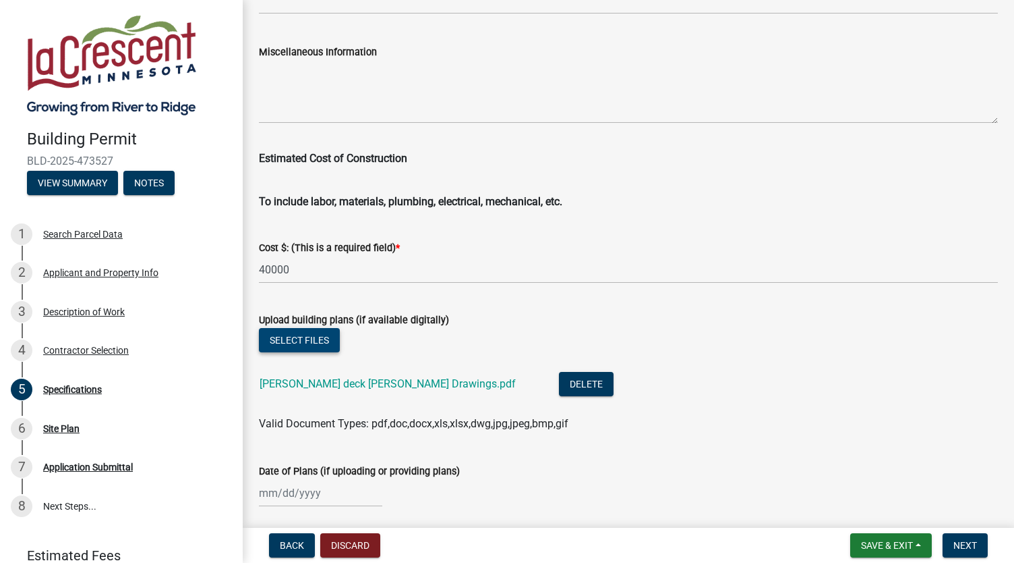
scroll to position [2290, 0]
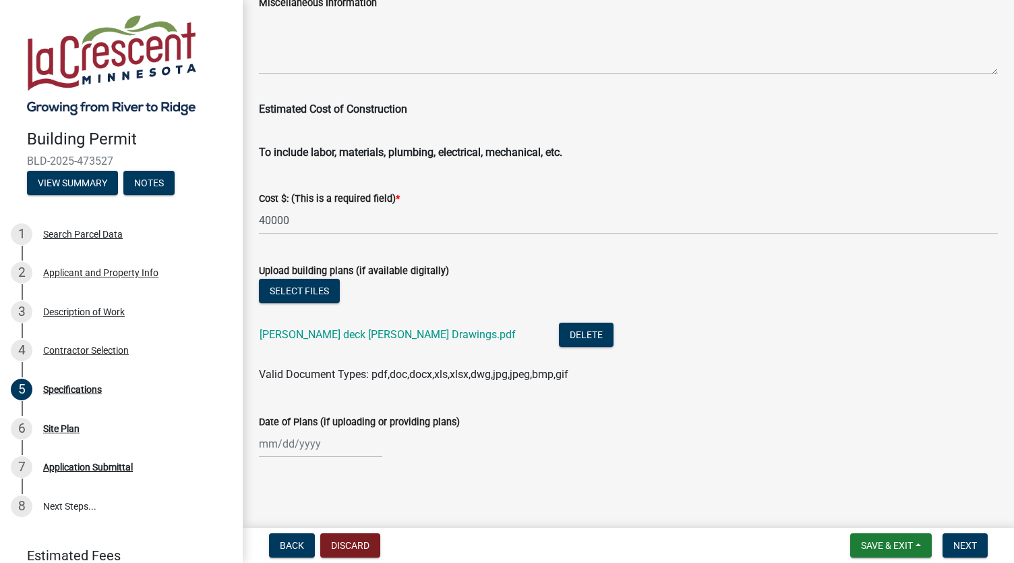
select select "9"
select select "2025"
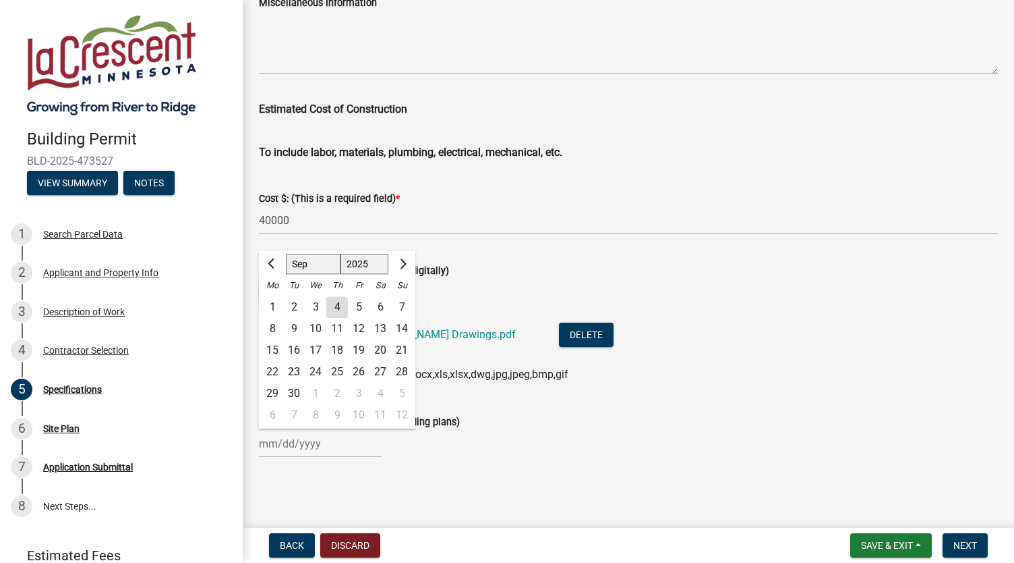
click at [306, 444] on div "[PERSON_NAME] Feb Mar Apr [PERSON_NAME][DATE] Oct Nov [DATE] 1526 1527 1528 152…" at bounding box center [320, 444] width 123 height 28
click at [559, 275] on div "Upload building plans (if available digitally)" at bounding box center [628, 270] width 739 height 16
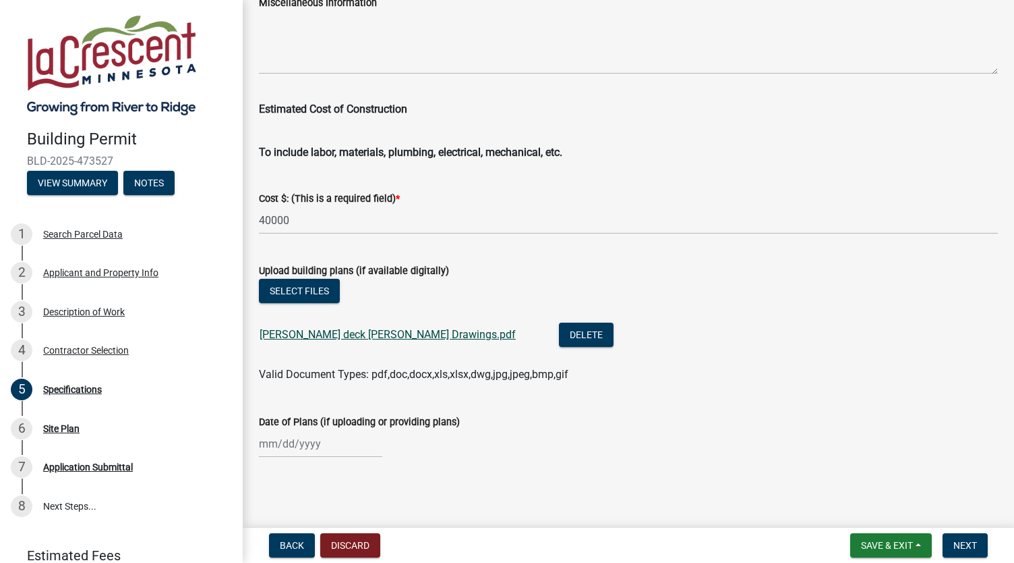
click at [378, 339] on link "[PERSON_NAME] deck [PERSON_NAME] Drawings.pdf" at bounding box center [388, 334] width 256 height 13
select select "9"
select select "2025"
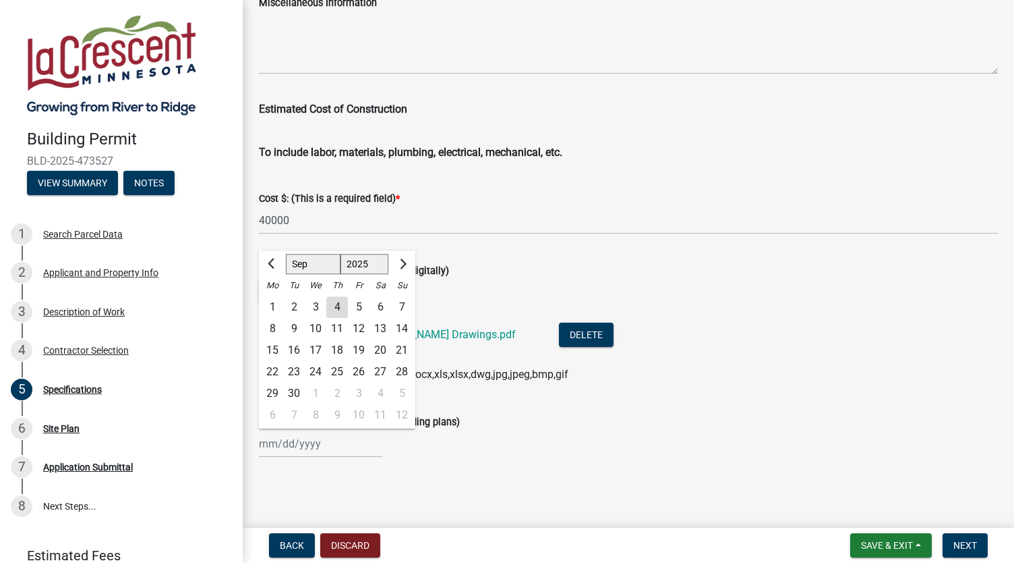
click at [297, 442] on div "[PERSON_NAME] Feb Mar Apr [PERSON_NAME][DATE] Oct Nov [DATE] 1526 1527 1528 152…" at bounding box center [320, 444] width 123 height 28
click at [308, 253] on ngb-datepicker-navigation "[PERSON_NAME] Feb Mar Apr [PERSON_NAME][DATE] Oct Nov [DATE] 1526 1527 1528 152…" at bounding box center [337, 264] width 156 height 22
click at [298, 261] on select "Jan Feb Mar Apr May Jun [DATE] Aug Sep Oct Nov Dec" at bounding box center [313, 264] width 55 height 20
select select "8"
click at [286, 254] on select "Jan Feb Mar Apr May Jun [DATE] Aug Sep Oct Nov Dec" at bounding box center [313, 264] width 55 height 20
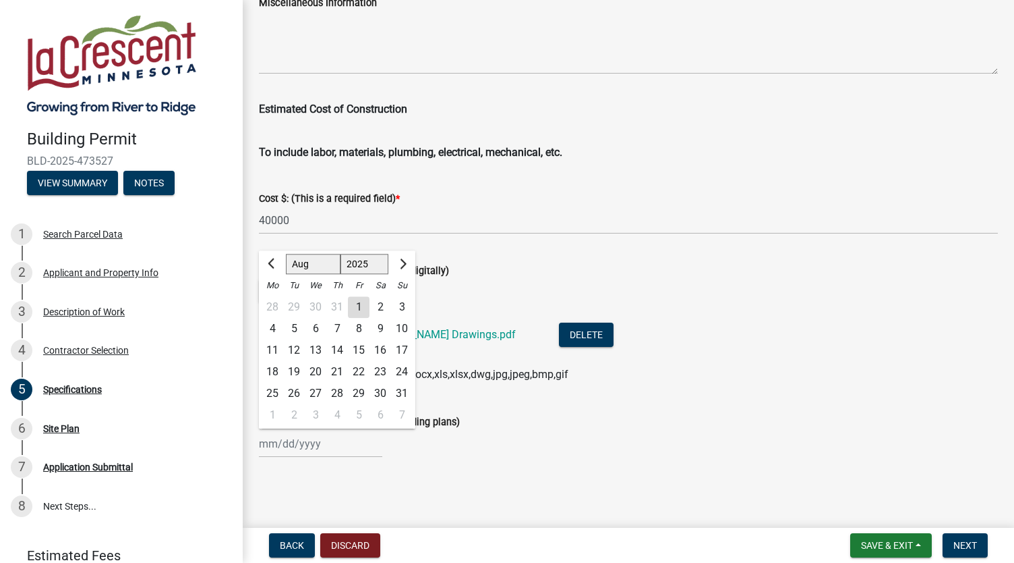
click at [292, 377] on div "19" at bounding box center [294, 372] width 22 height 22
type input "[DATE]"
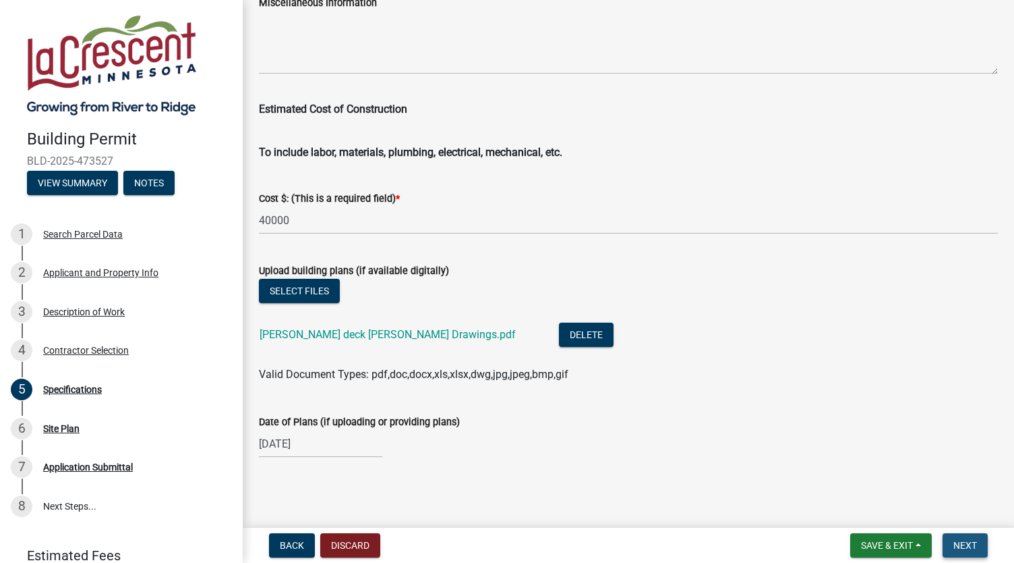
click at [964, 543] on span "Next" at bounding box center [966, 545] width 24 height 11
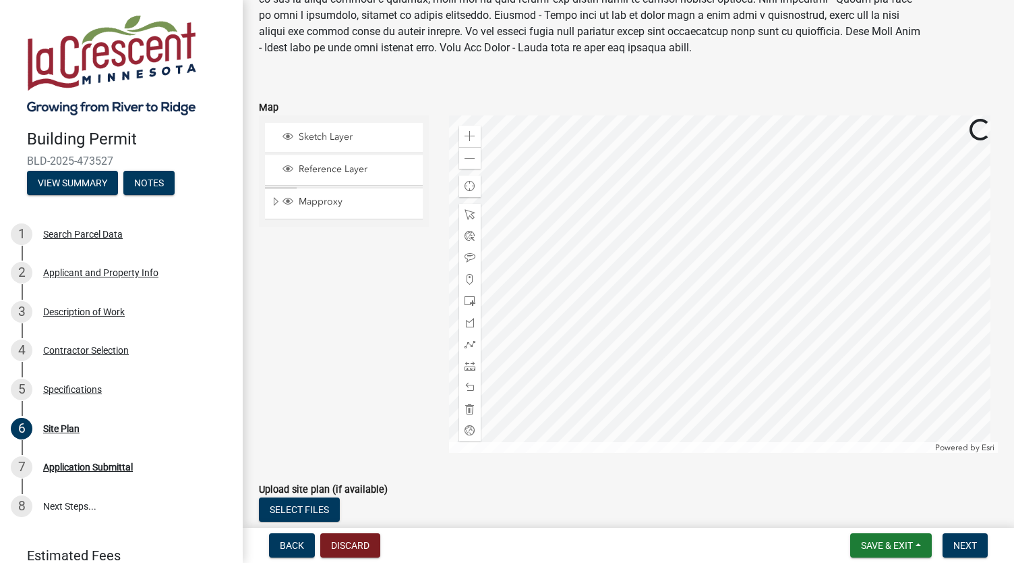
scroll to position [144, 0]
click at [467, 298] on span at bounding box center [470, 300] width 11 height 11
click at [787, 243] on div at bounding box center [724, 283] width 550 height 337
click at [966, 541] on span "Next" at bounding box center [966, 545] width 24 height 11
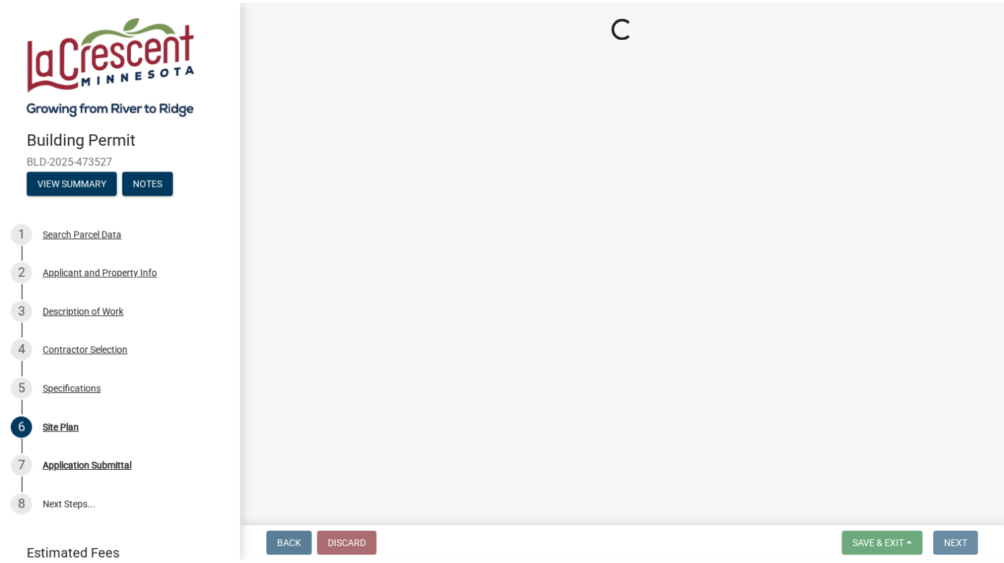
scroll to position [0, 0]
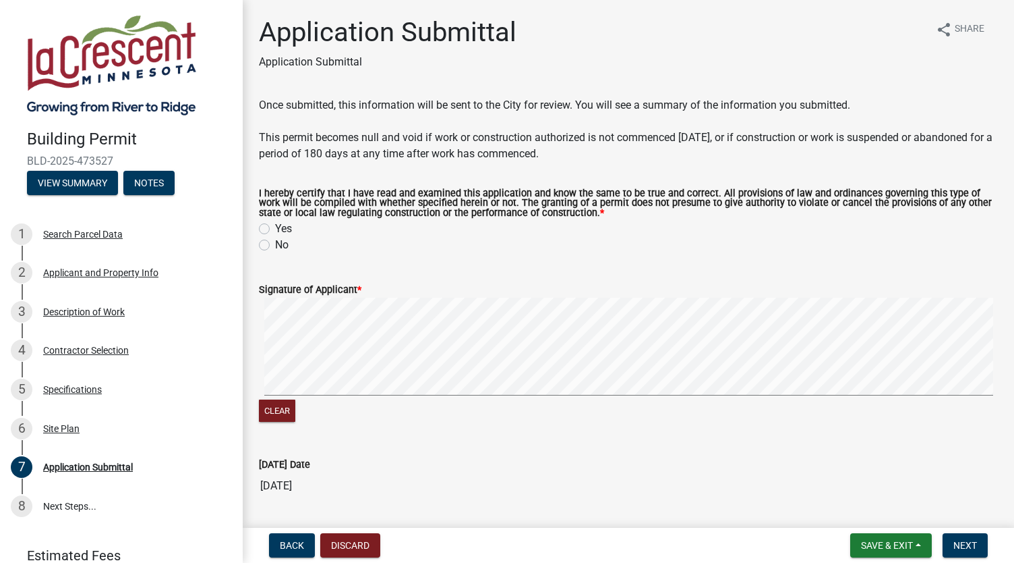
click at [275, 225] on label "Yes" at bounding box center [283, 229] width 17 height 16
click at [275, 225] on input "Yes" at bounding box center [279, 225] width 9 height 9
radio input "true"
click at [961, 535] on button "Next" at bounding box center [965, 545] width 45 height 24
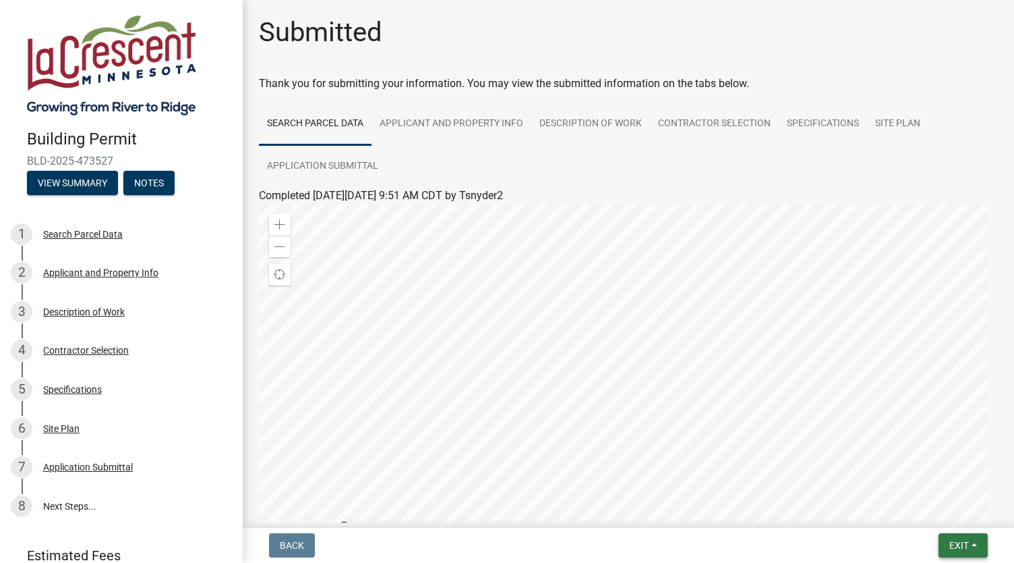
click at [961, 547] on span "Exit" at bounding box center [960, 545] width 20 height 11
click at [937, 505] on button "Save & Exit" at bounding box center [935, 510] width 108 height 32
